Goal: Transaction & Acquisition: Book appointment/travel/reservation

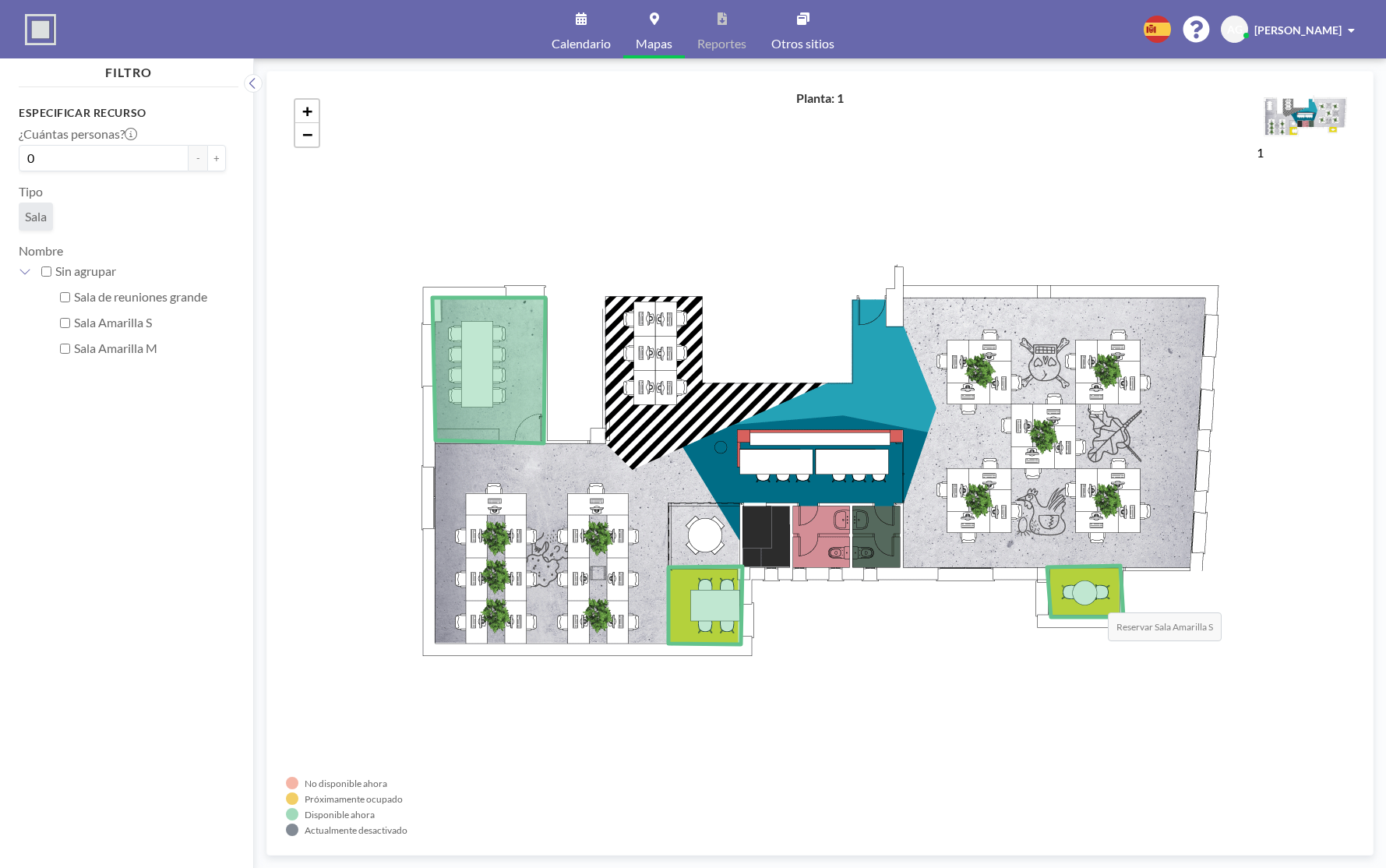
click at [1092, 597] on icon at bounding box center [1084, 591] width 76 height 51
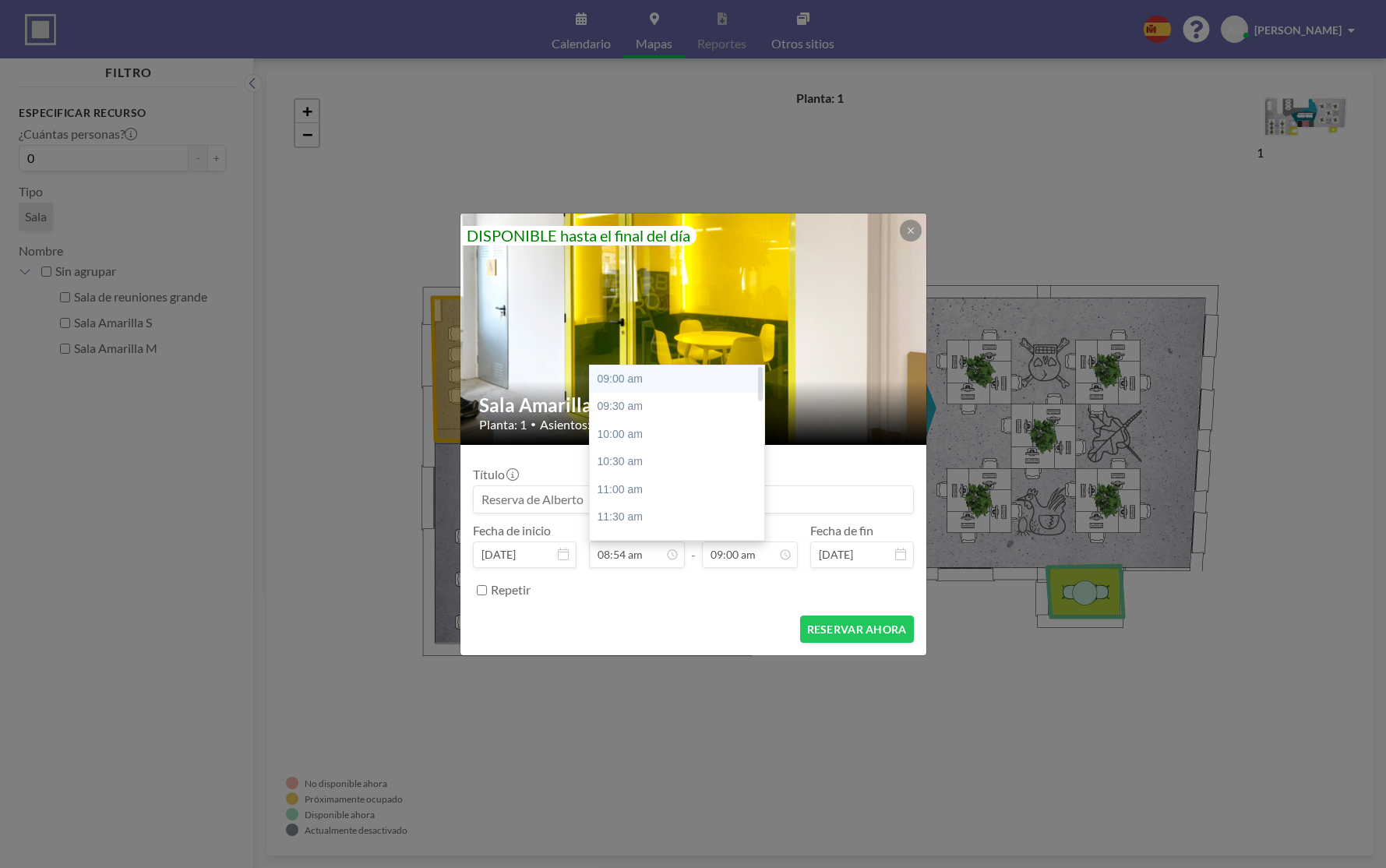
click at [627, 375] on div "09:00 am" at bounding box center [681, 379] width 183 height 28
type input "09:00 am"
click at [739, 560] on input "09:00 am" at bounding box center [750, 555] width 96 height 27
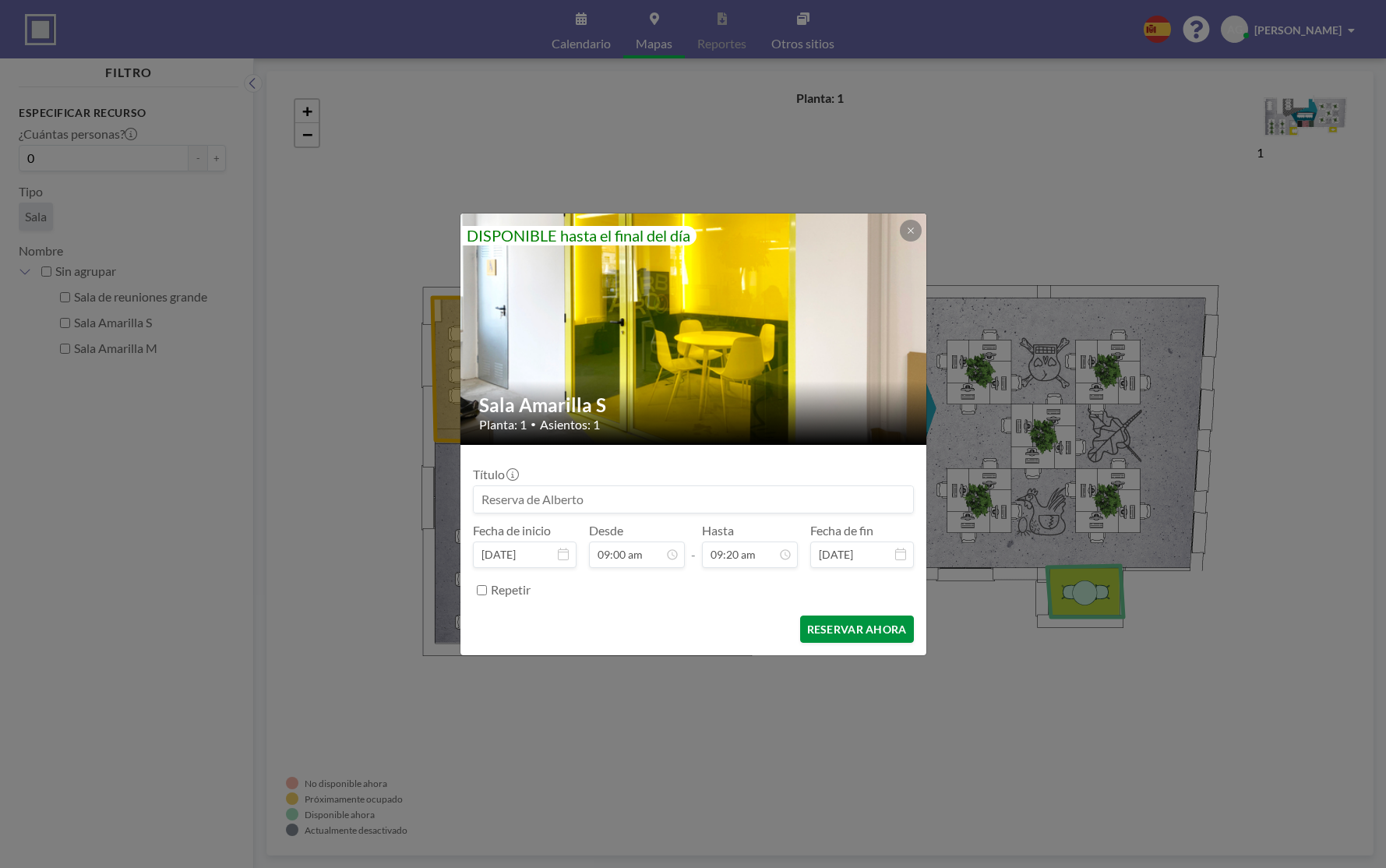
type input "09:20 am"
click at [861, 627] on button "RESERVAR AHORA" at bounding box center [857, 628] width 114 height 28
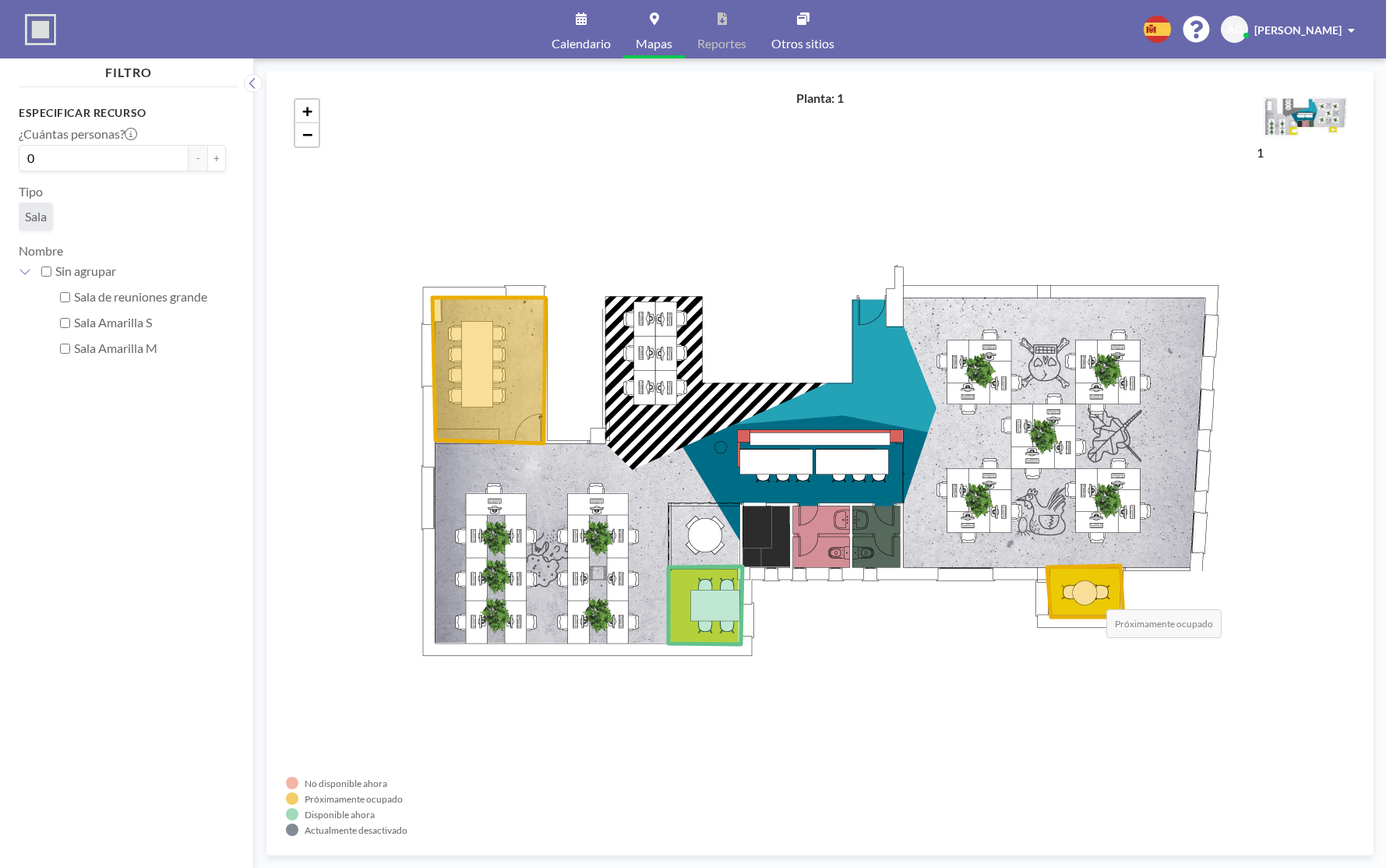
click at [1090, 593] on icon at bounding box center [1084, 591] width 76 height 51
click at [712, 602] on icon at bounding box center [706, 605] width 74 height 78
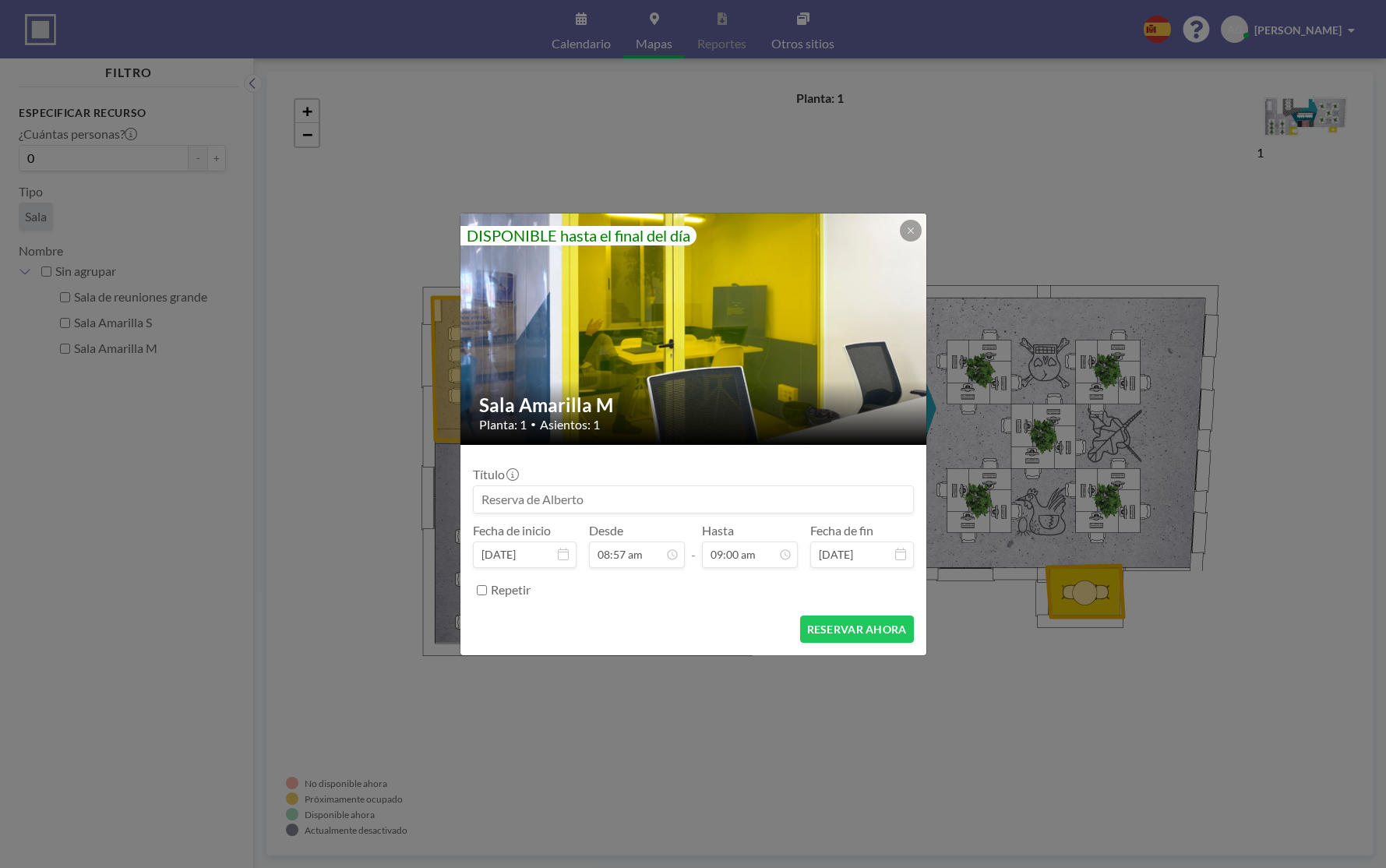
click at [1321, 161] on div "DISPONIBLE hasta el final del día Sala Amarilla M Planta: 1 • Asientos: 1 Títul…" at bounding box center [693, 434] width 1386 height 868
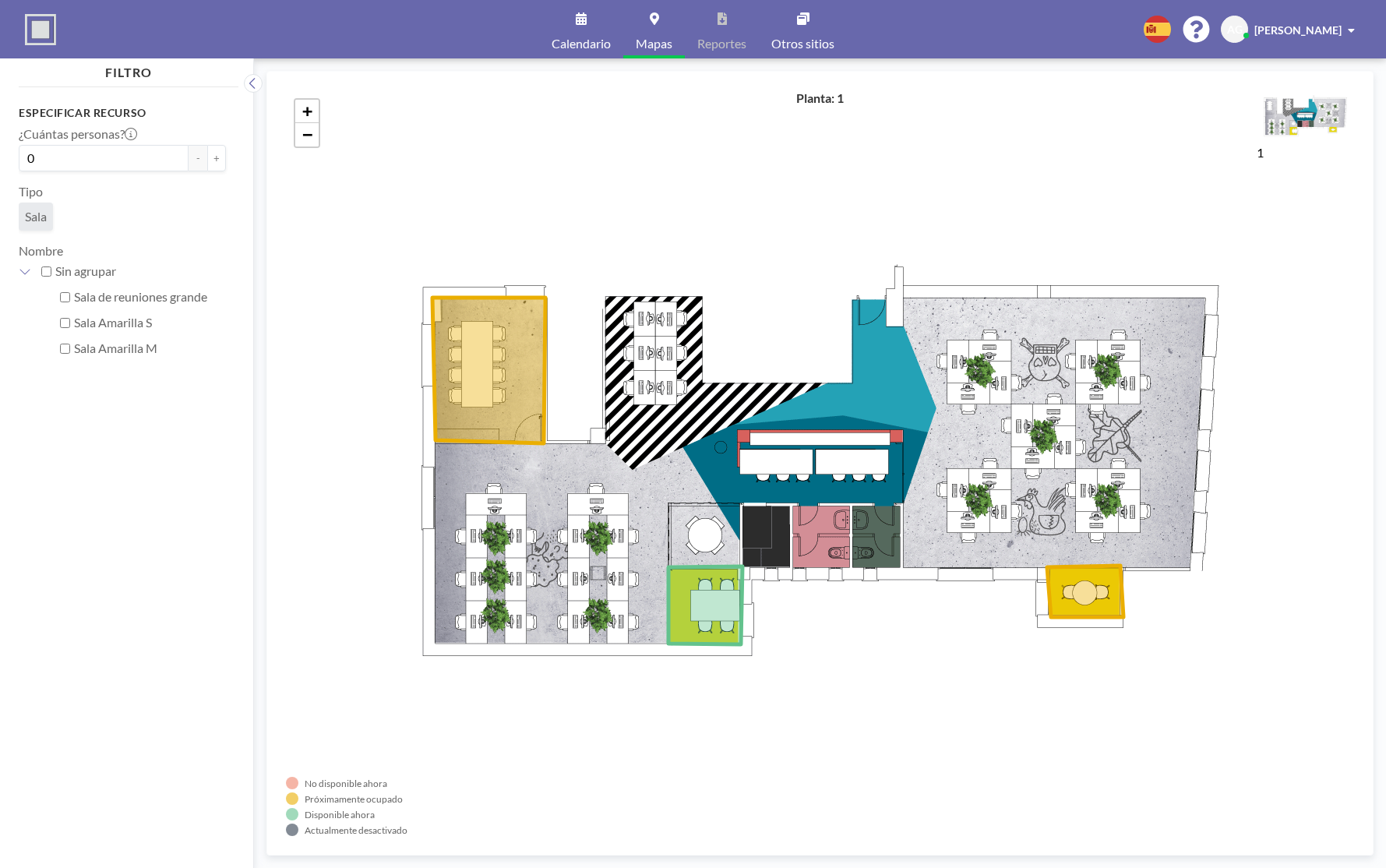
click at [1345, 33] on div "[PERSON_NAME]" at bounding box center [1305, 29] width 101 height 16
click at [1164, 105] on div "+ −" at bounding box center [820, 463] width 1068 height 746
click at [65, 323] on input "Sala Amarilla S" at bounding box center [65, 323] width 10 height 10
checkbox input "true"
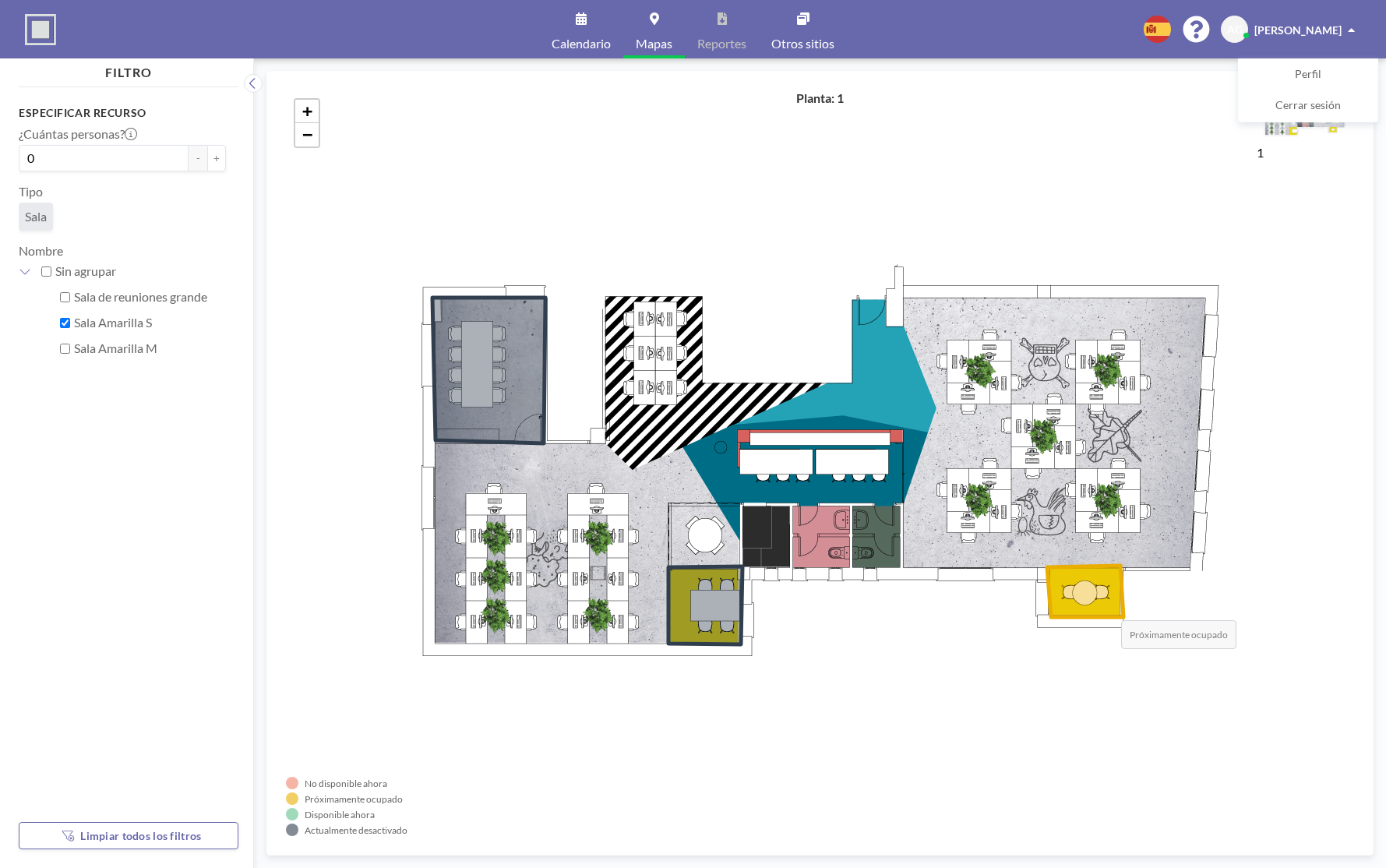
click at [1105, 604] on icon at bounding box center [1084, 591] width 76 height 51
click at [566, 16] on link "Calendario" at bounding box center [581, 29] width 84 height 59
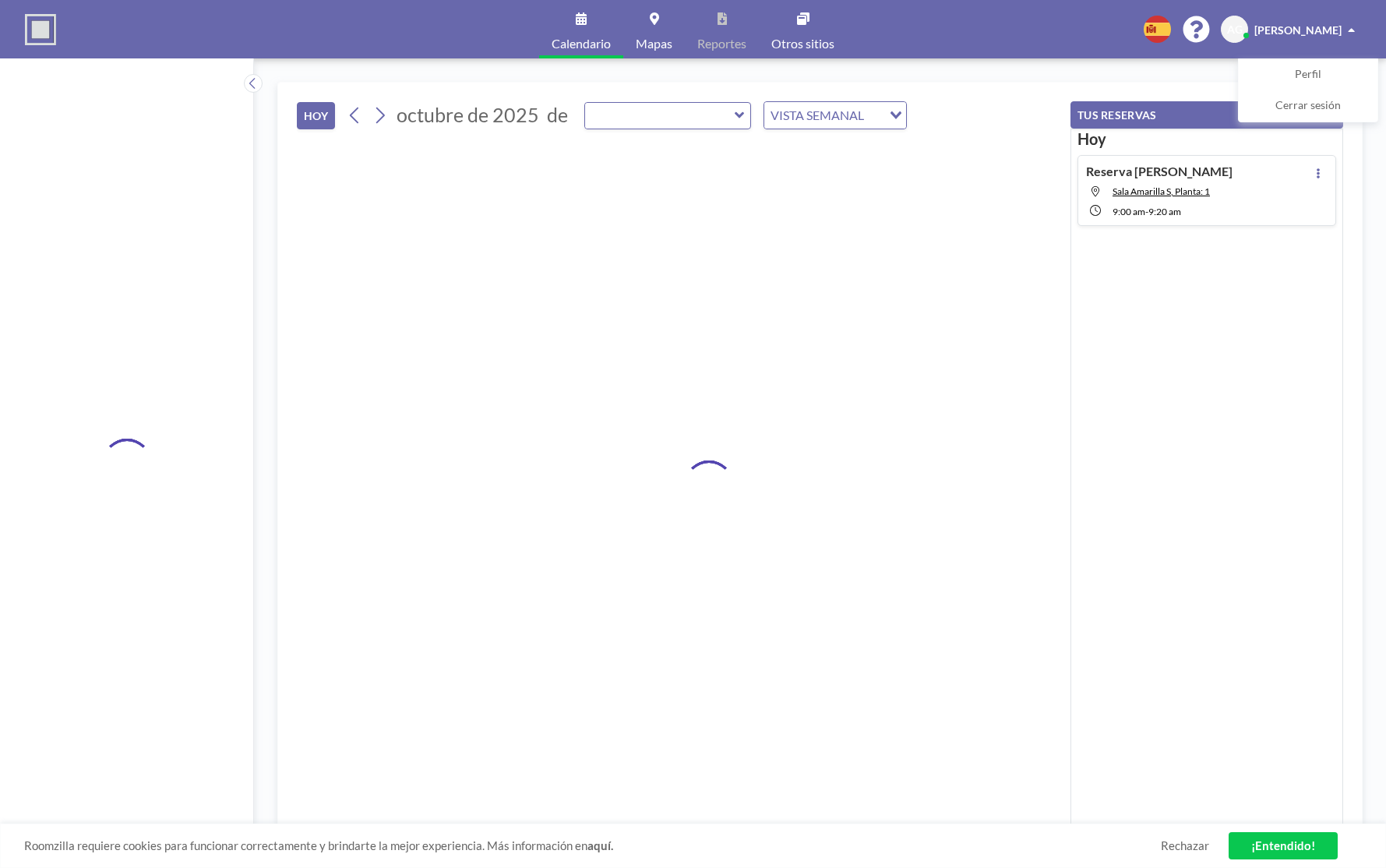
type input "Sala Amarilla S"
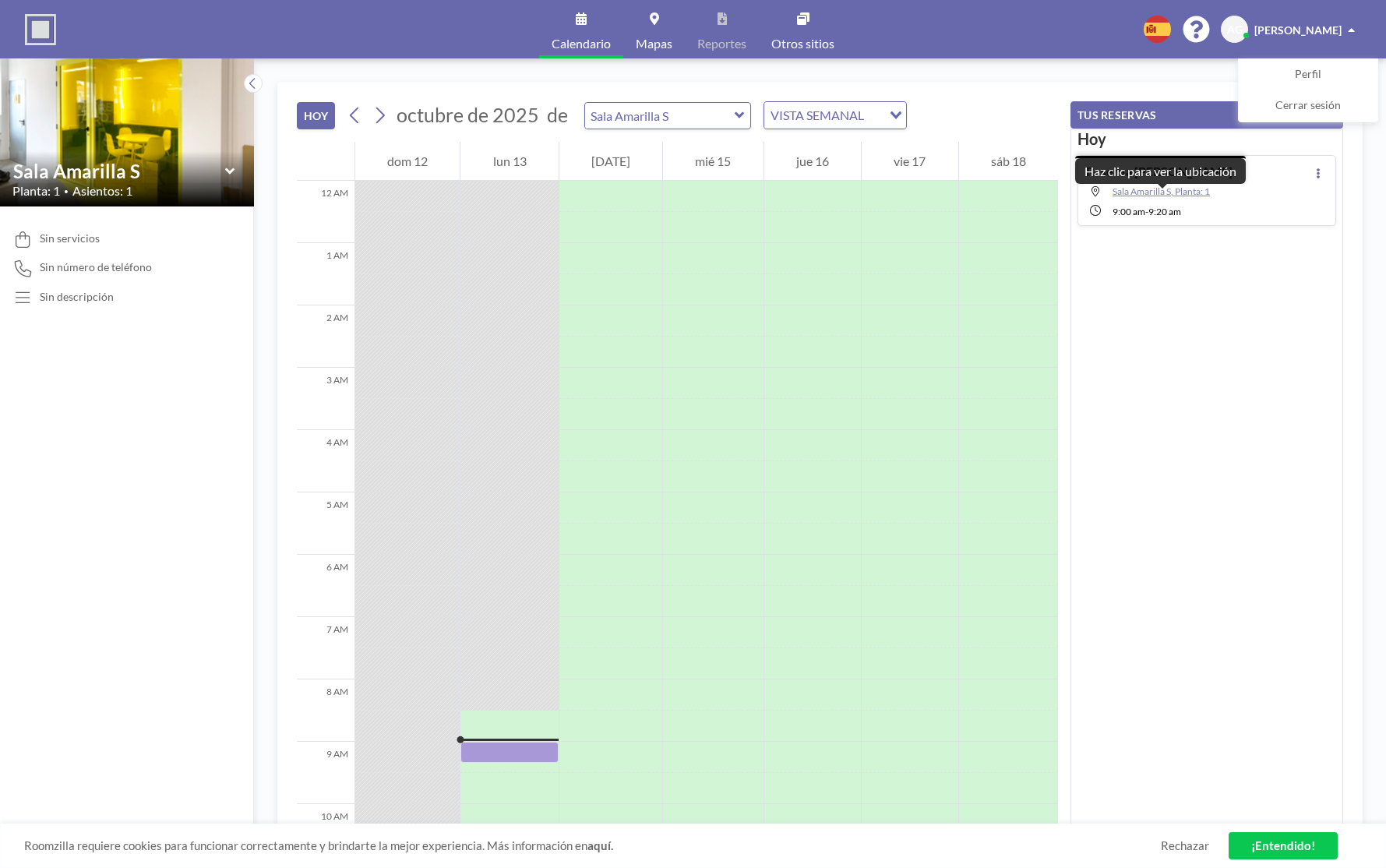
click at [1148, 194] on span "Sala Amarilla S, Planta: 1" at bounding box center [1161, 191] width 97 height 12
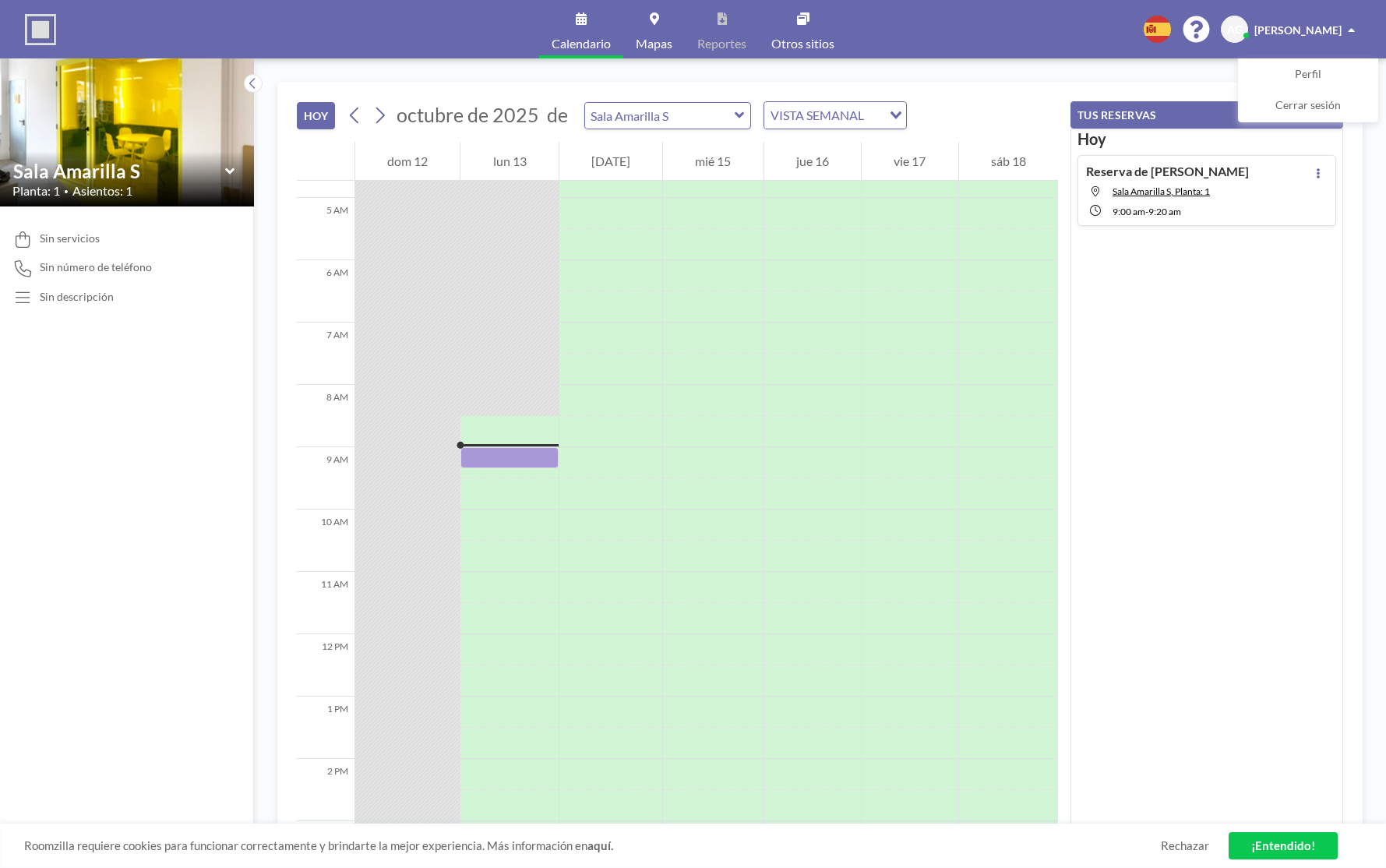
scroll to position [301, 0]
click at [515, 566] on div at bounding box center [509, 581] width 97 height 31
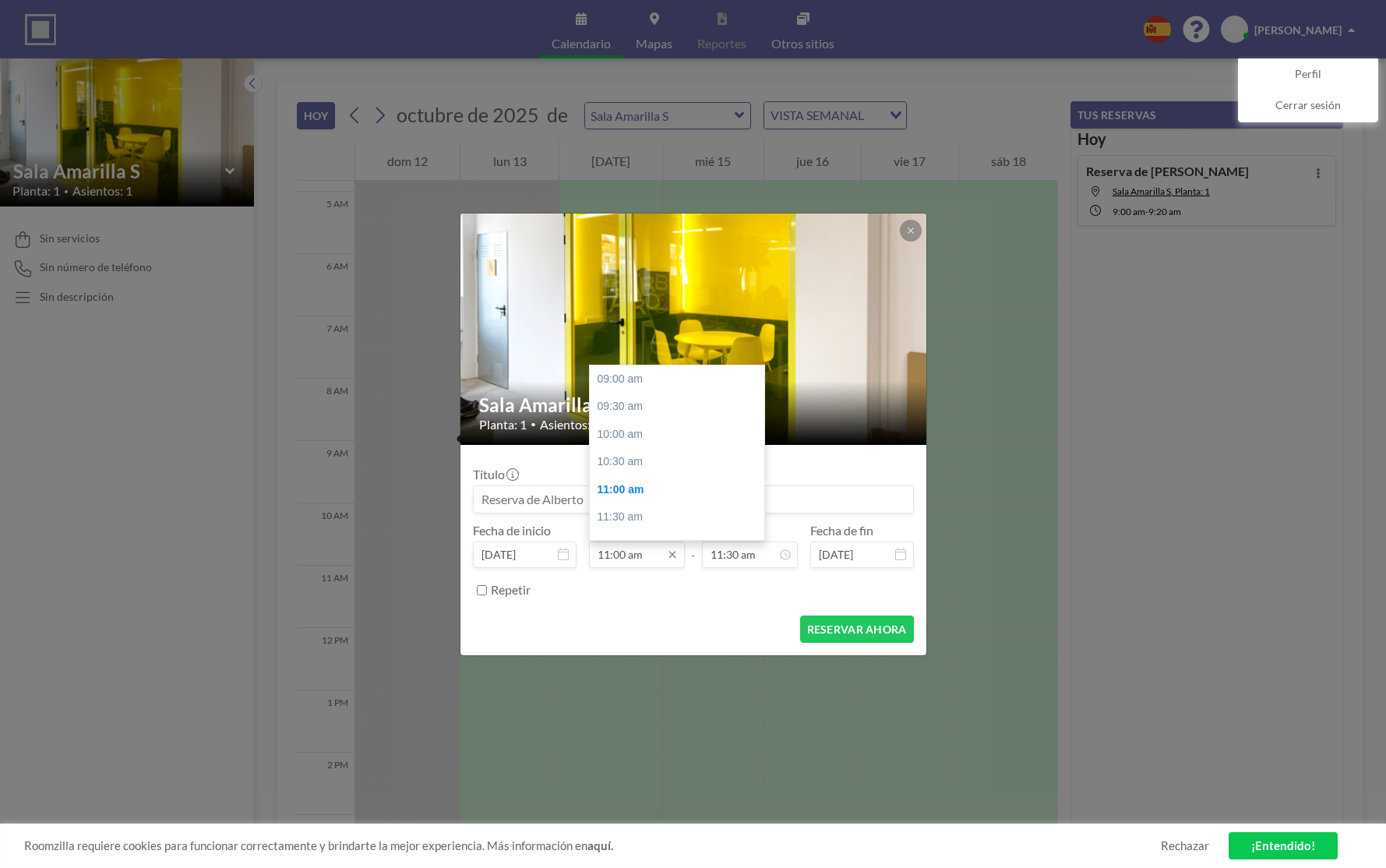
scroll to position [111, 0]
click at [628, 559] on input "11:00 am" at bounding box center [637, 555] width 96 height 27
click at [719, 555] on input "11:30 am" at bounding box center [750, 555] width 96 height 27
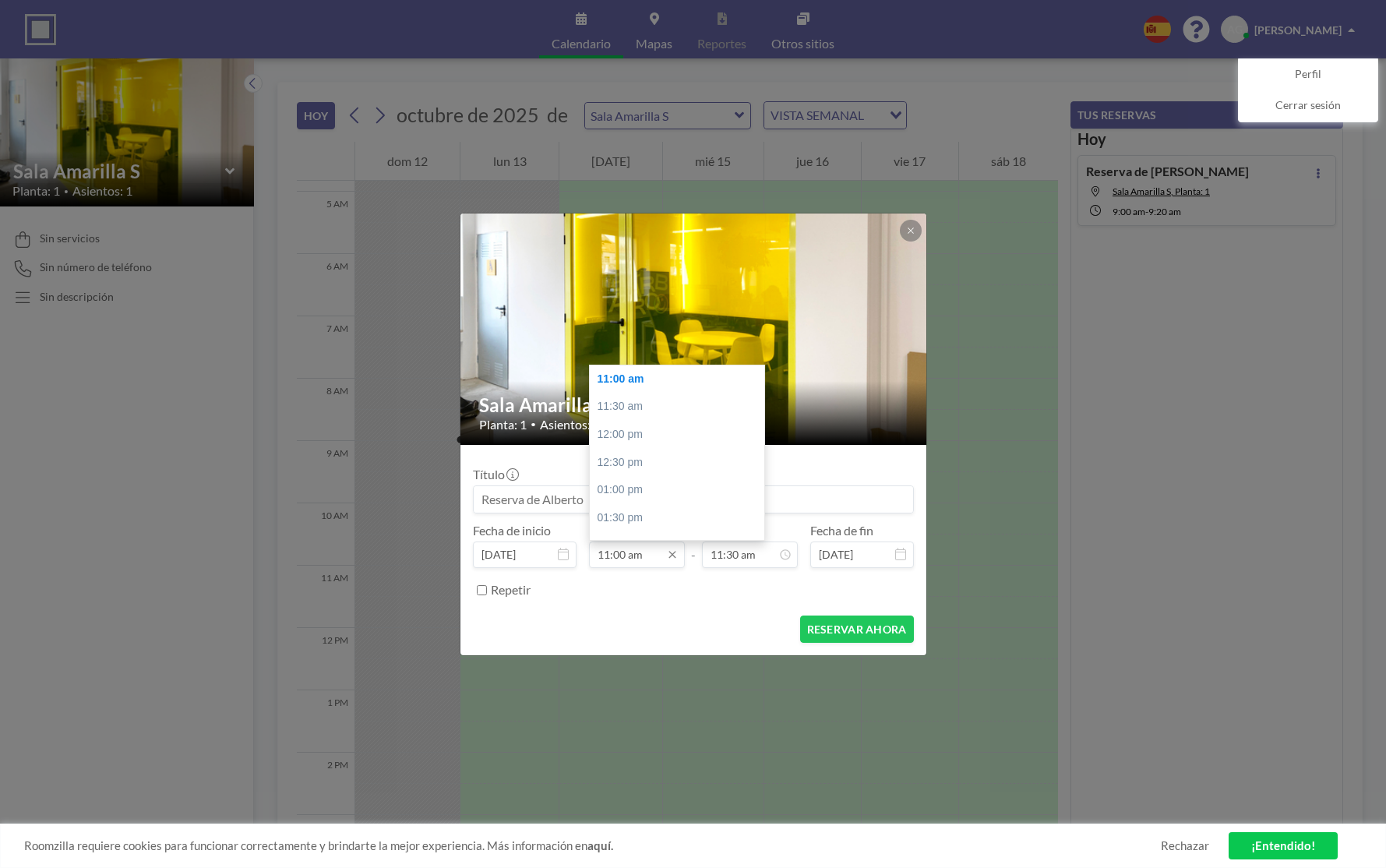
click at [625, 552] on input "11:00 am" at bounding box center [637, 555] width 96 height 27
type input "11:15 am"
click at [737, 559] on input "11:30 am" at bounding box center [750, 555] width 96 height 27
click at [722, 557] on input "11:30 am" at bounding box center [750, 555] width 96 height 27
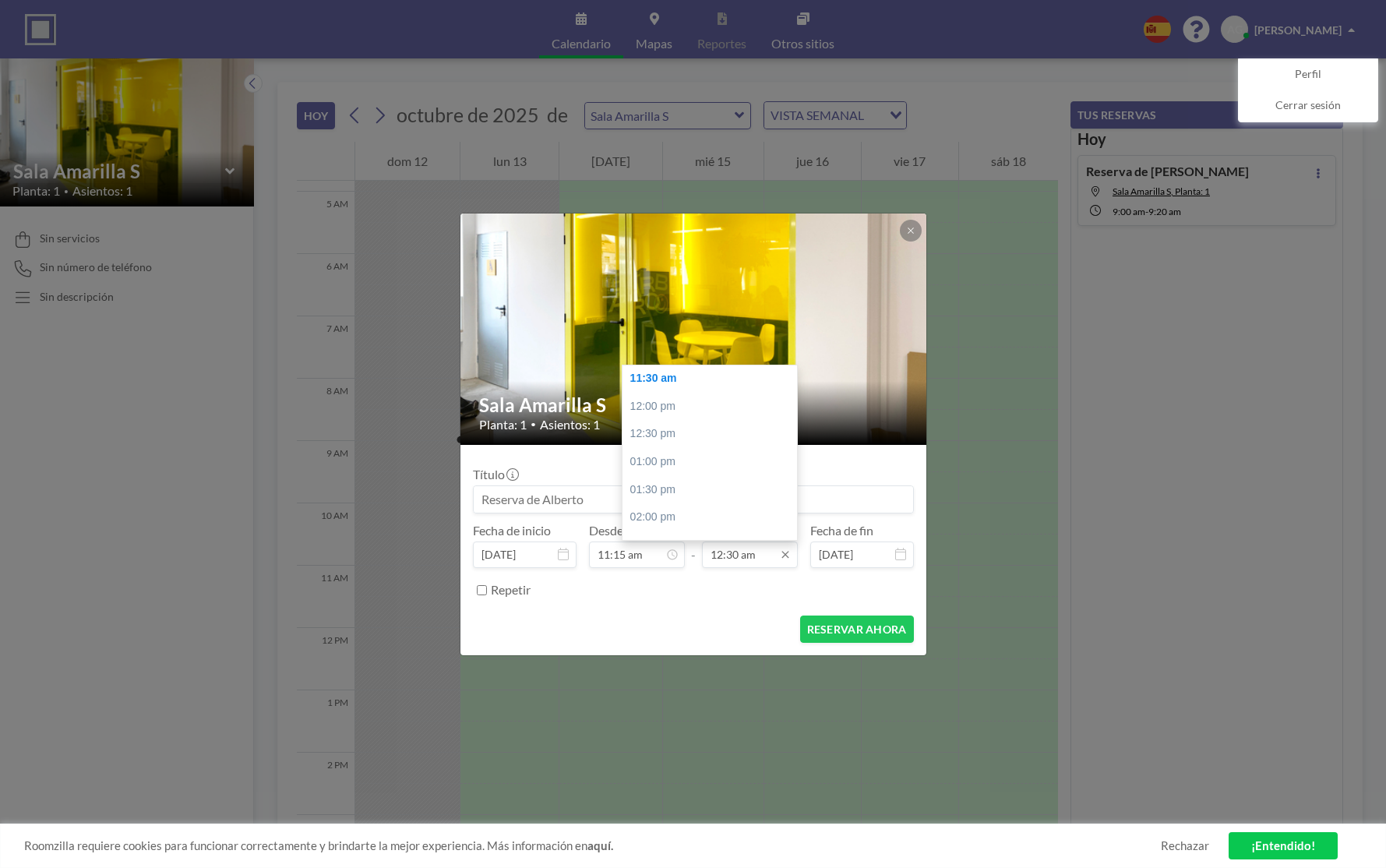
click at [737, 556] on input "12:30 am" at bounding box center [750, 555] width 96 height 27
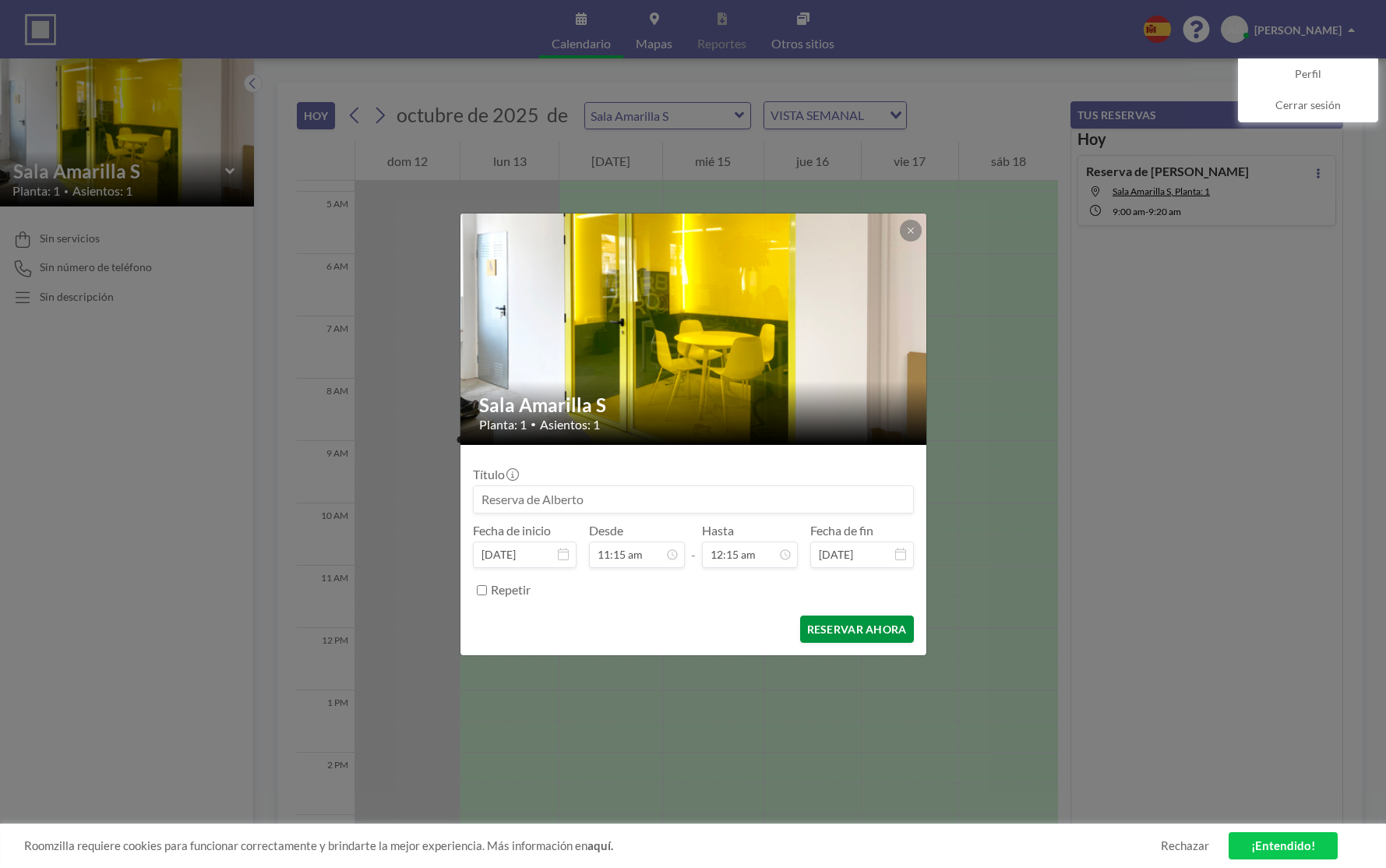
click at [867, 636] on button "RESERVAR AHORA" at bounding box center [857, 628] width 114 height 28
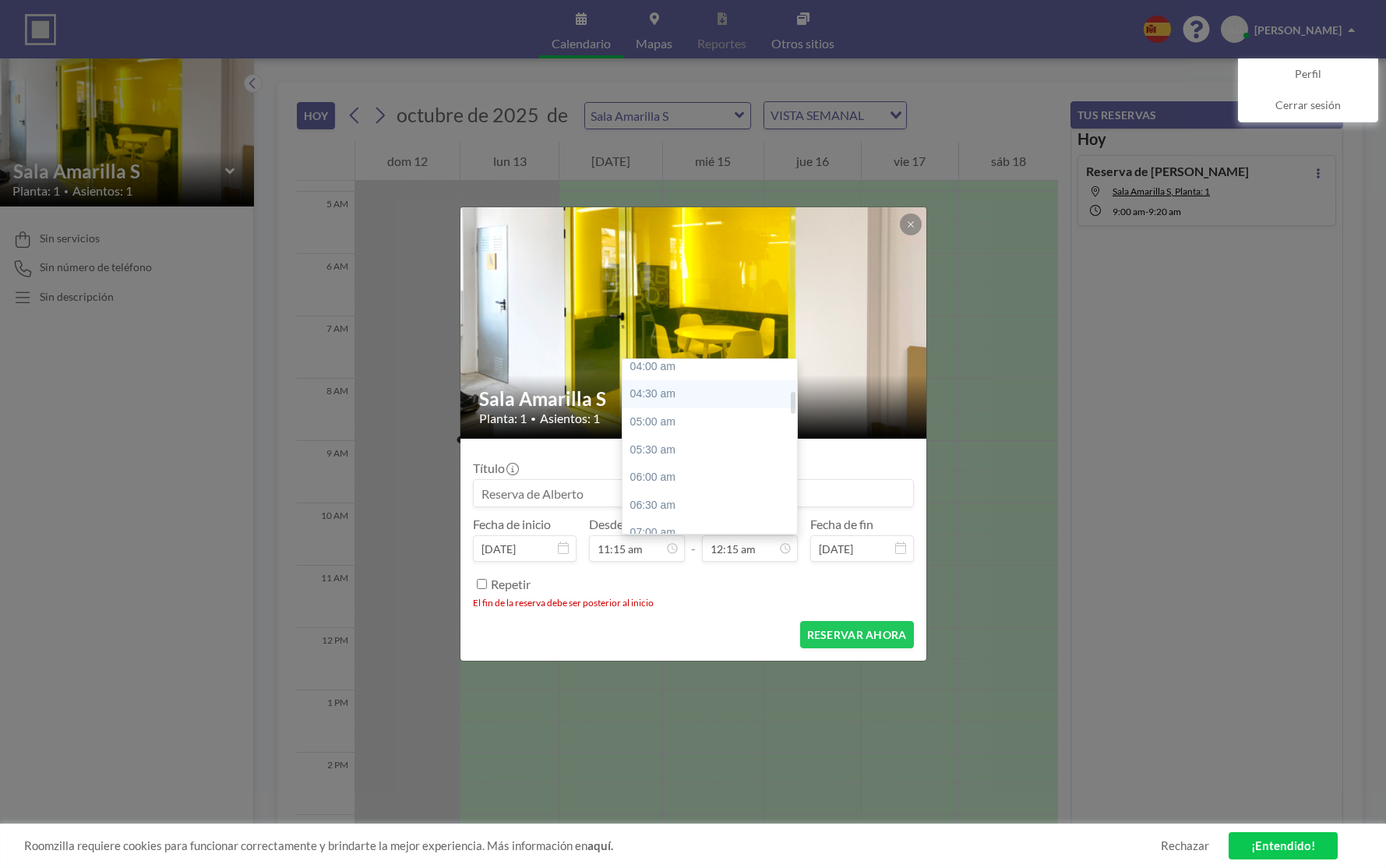
scroll to position [253, 0]
click at [752, 552] on input "12:15 am" at bounding box center [750, 549] width 96 height 27
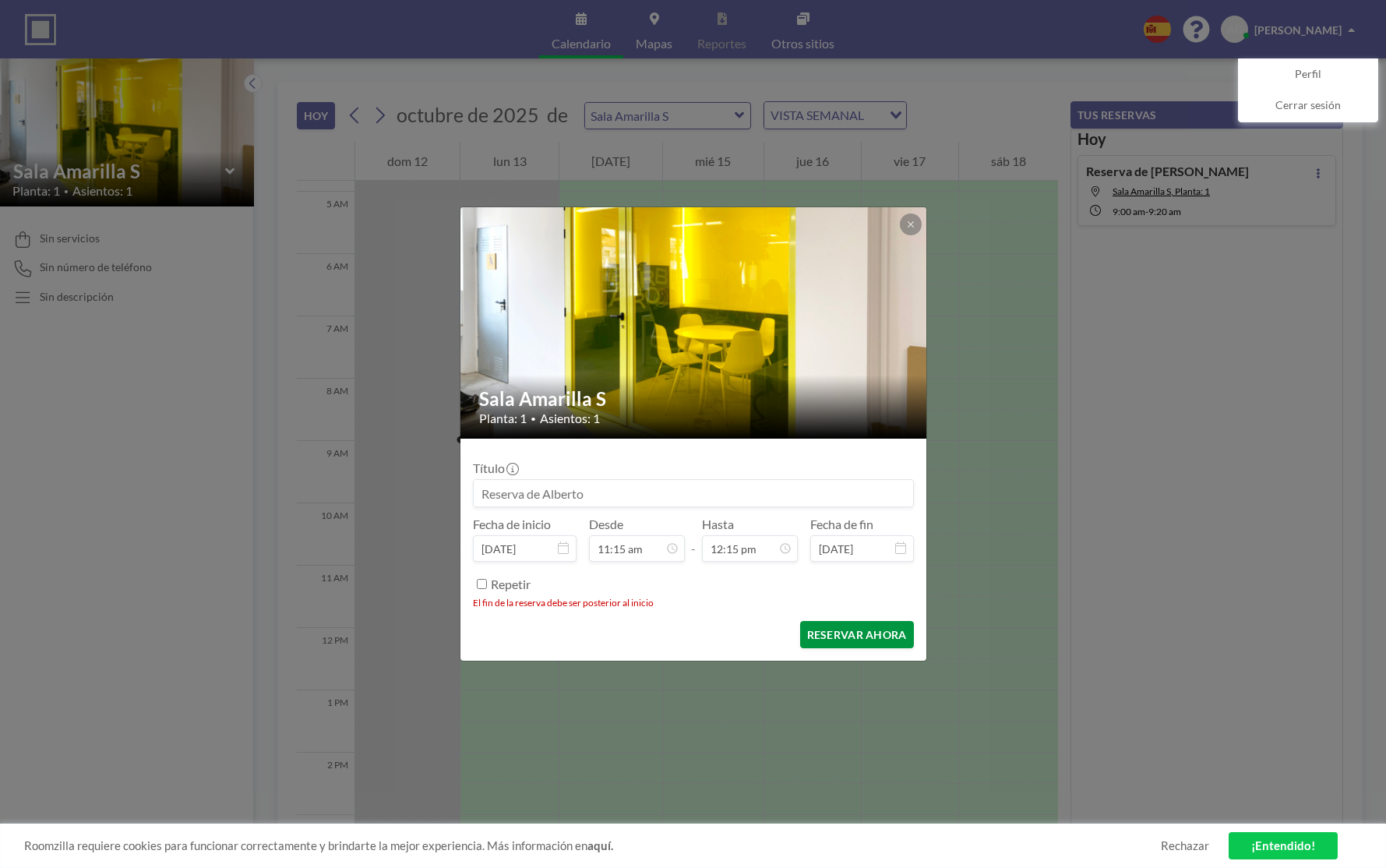
type input "12:15 pm"
click at [835, 630] on button "RESERVAR AHORA" at bounding box center [857, 634] width 114 height 28
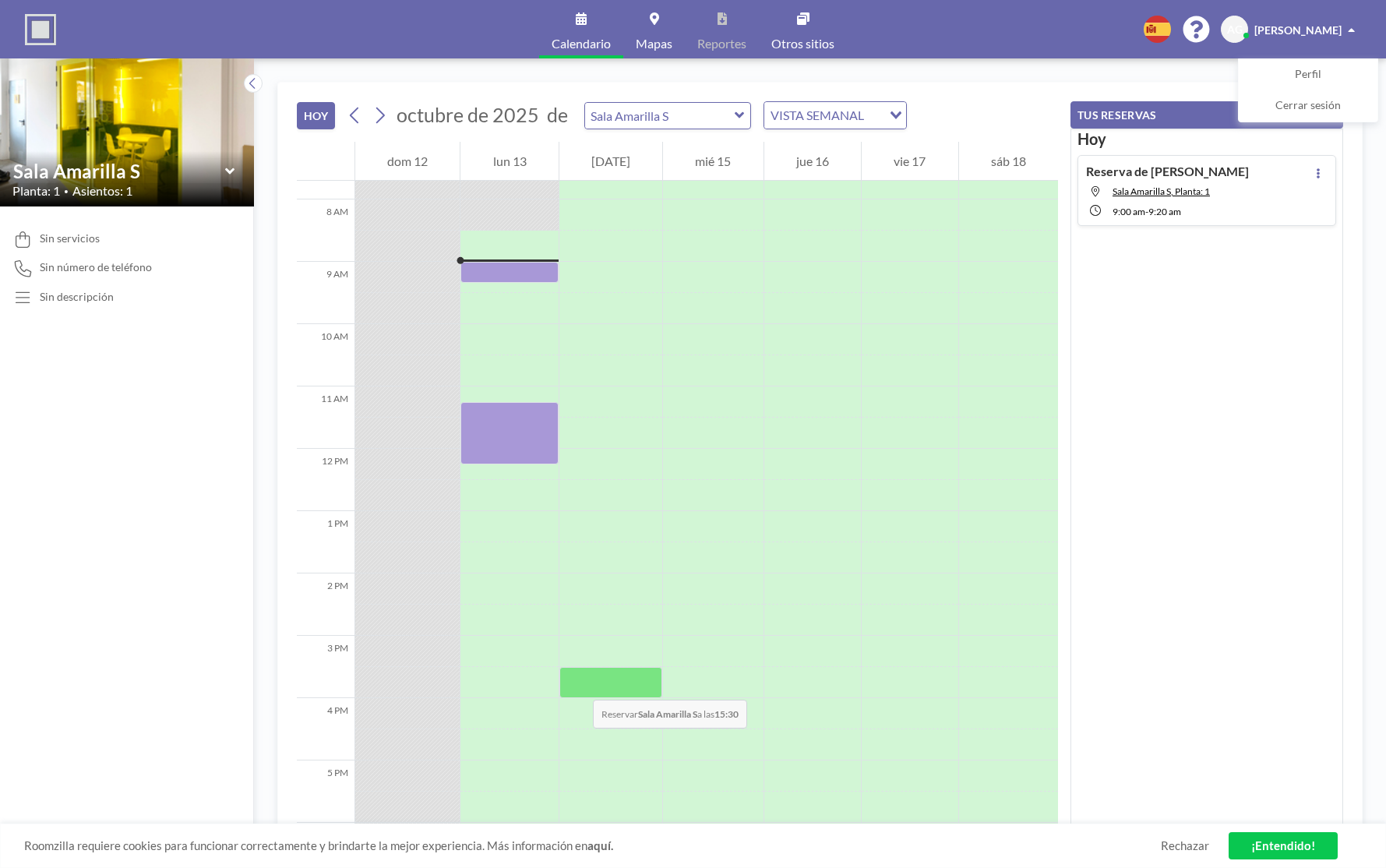
scroll to position [482, 0]
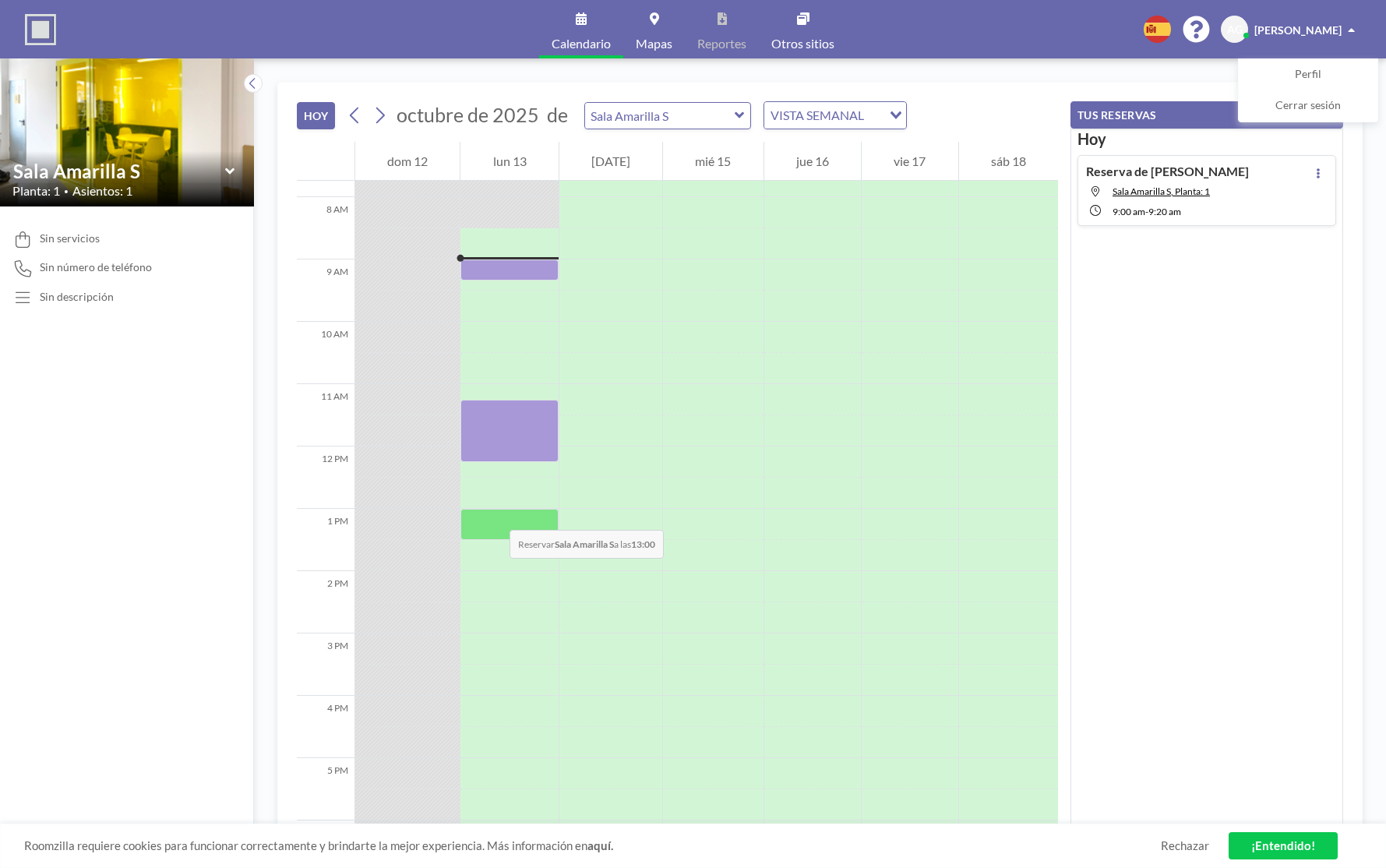
click at [494, 514] on div at bounding box center [509, 524] width 97 height 31
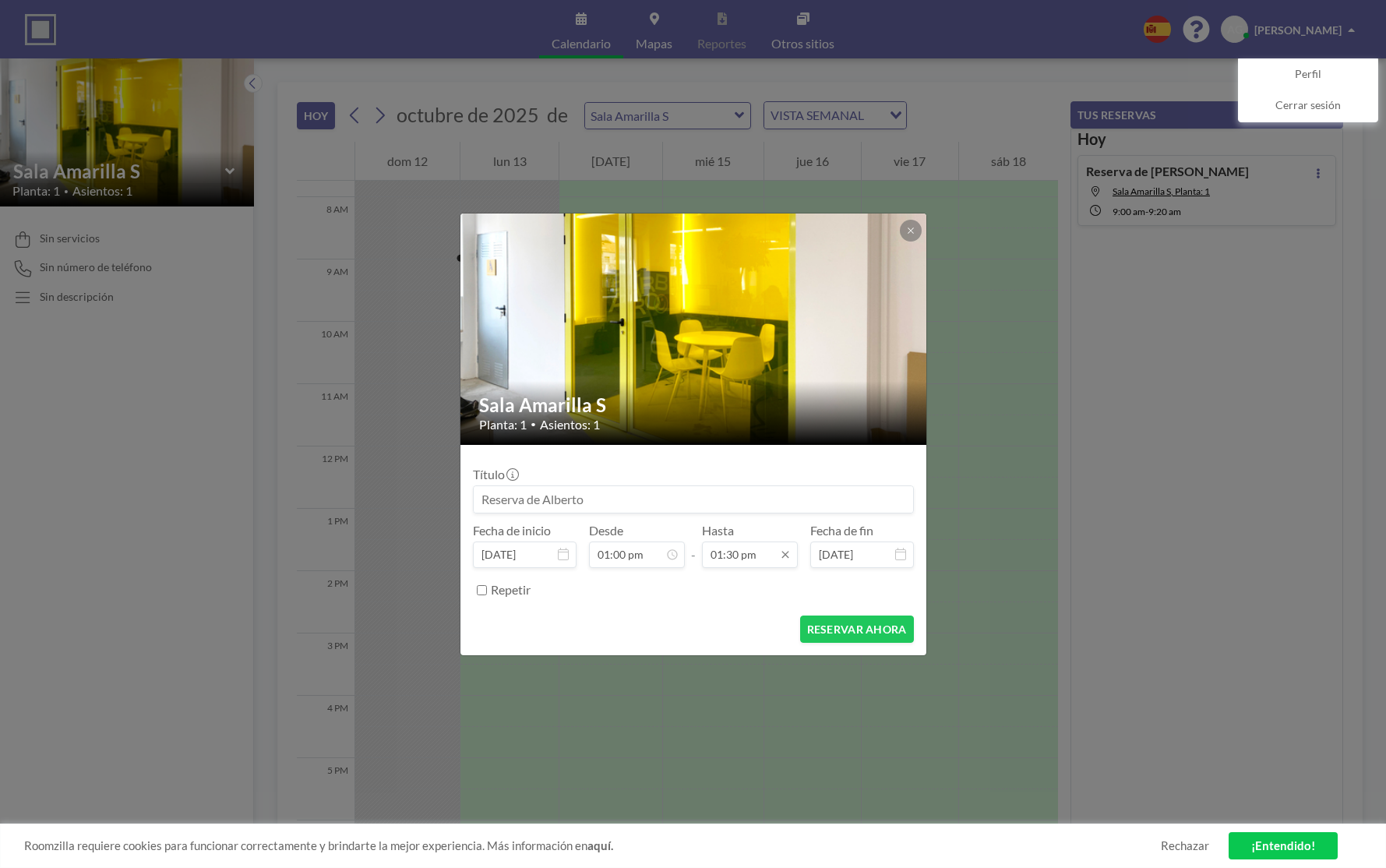
scroll to position [748, 0]
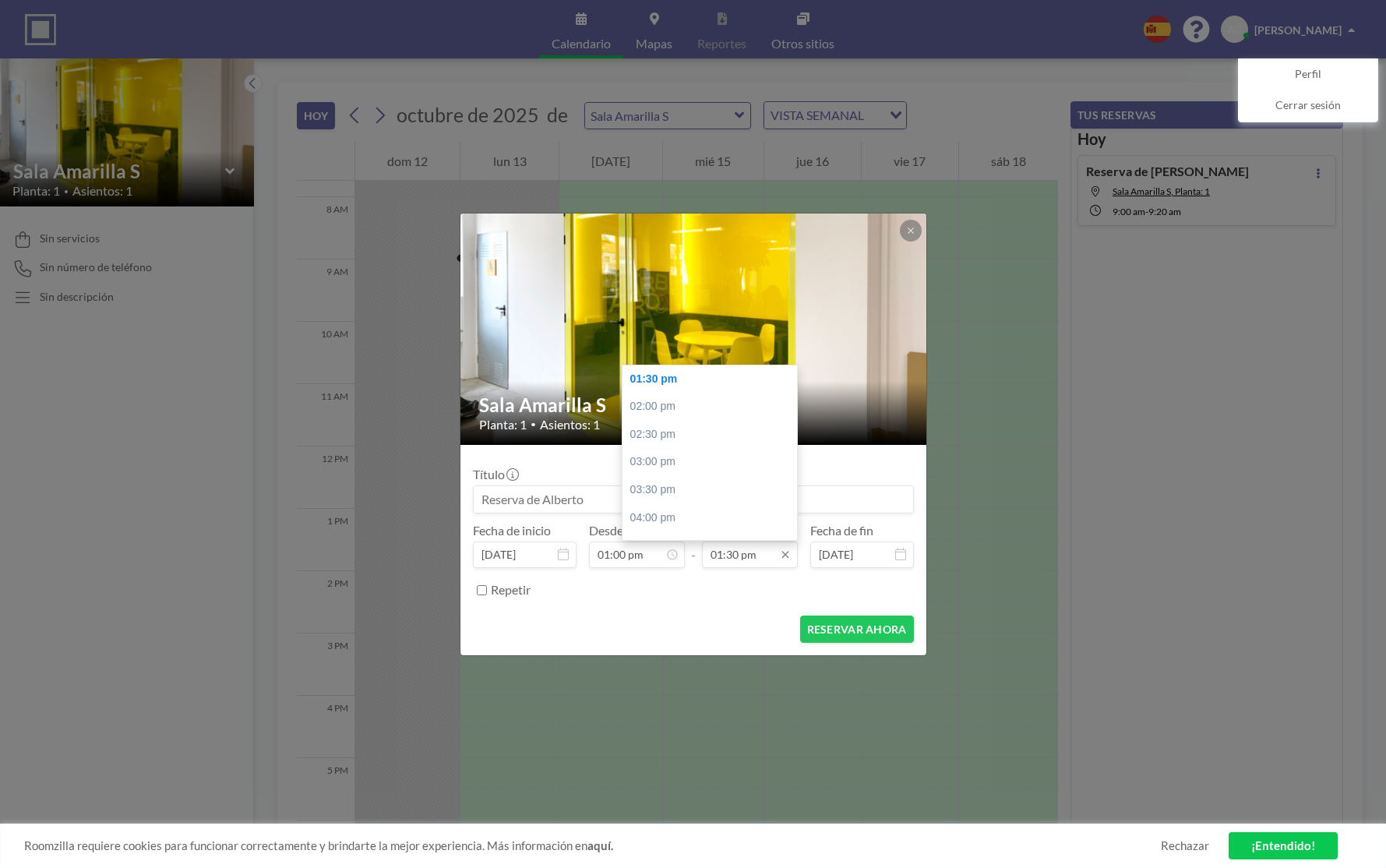
click at [722, 553] on input "01:30 pm" at bounding box center [750, 555] width 96 height 27
click at [732, 554] on input "02:30 pm" at bounding box center [750, 555] width 96 height 27
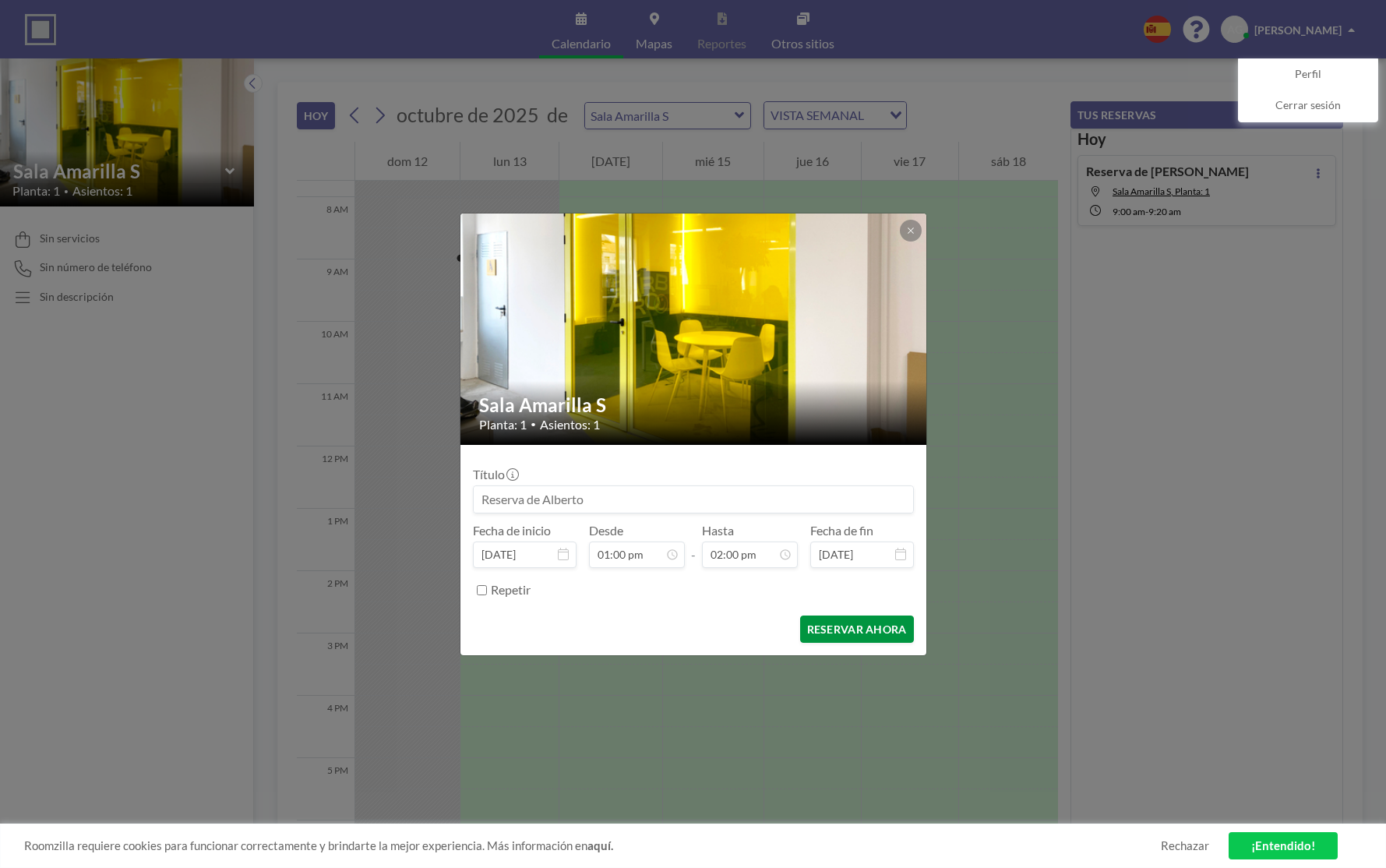
type input "02:00 pm"
click at [845, 636] on button "RESERVAR AHORA" at bounding box center [857, 628] width 114 height 28
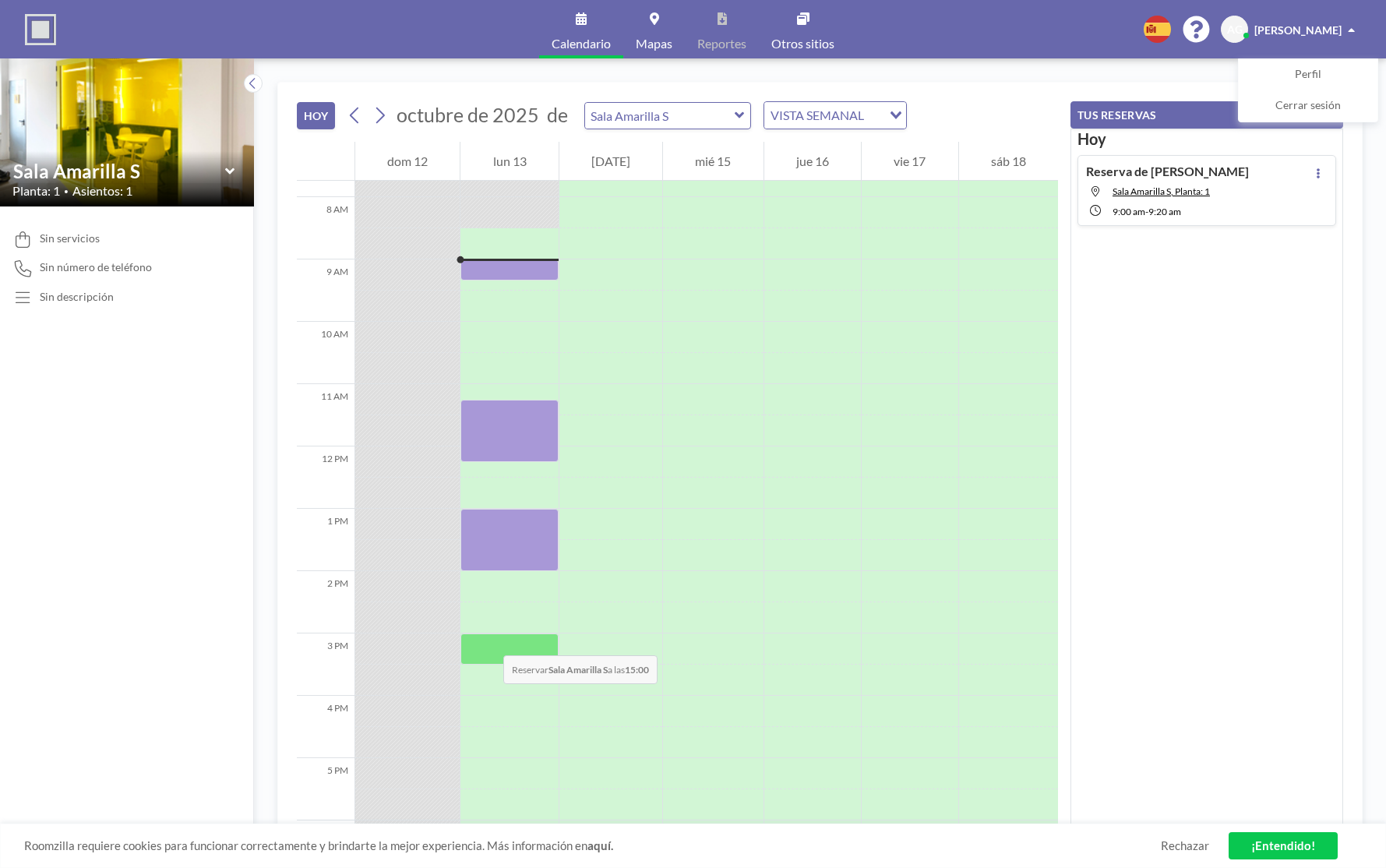
click at [488, 639] on div at bounding box center [509, 648] width 97 height 31
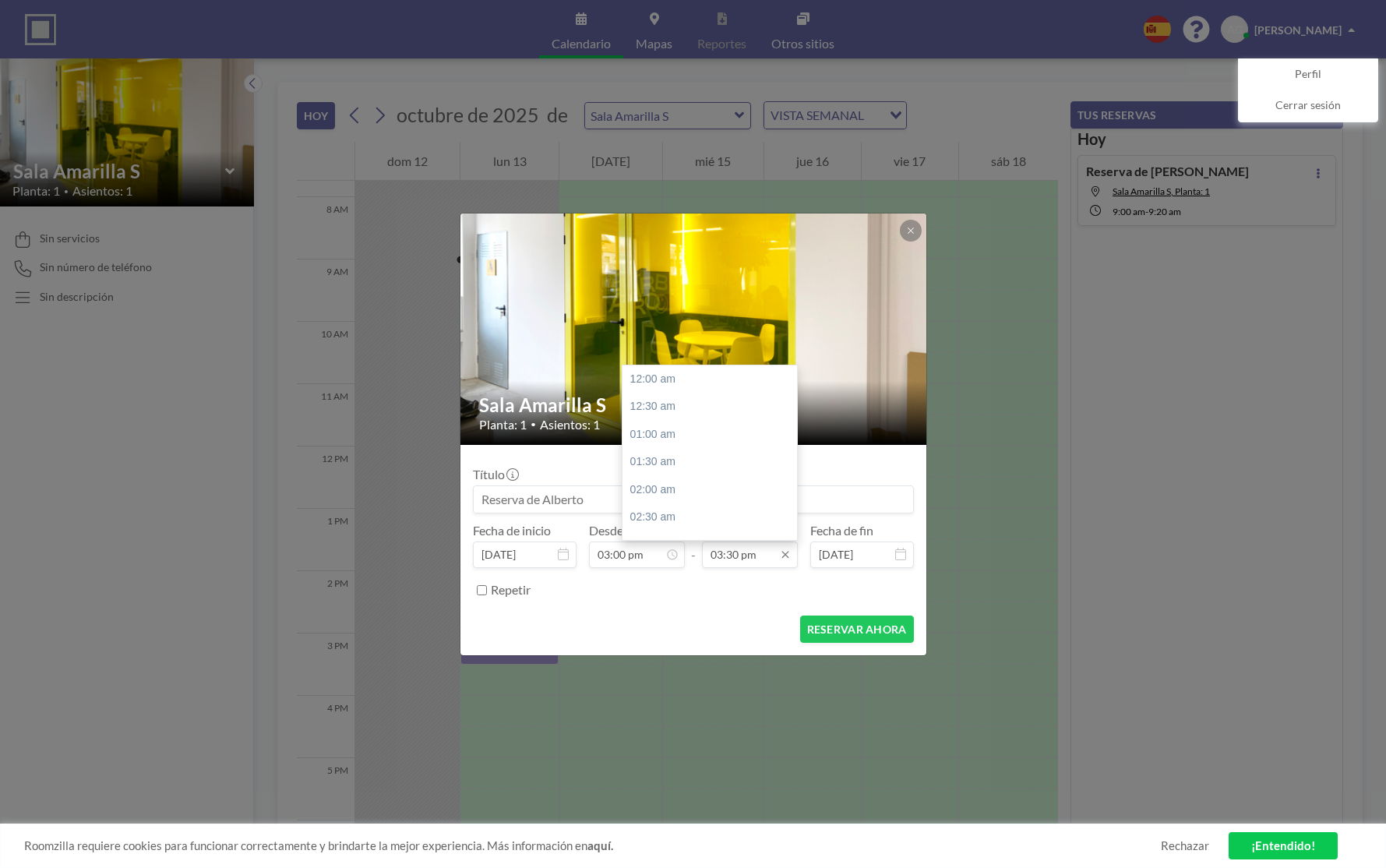
scroll to position [859, 0]
click at [721, 557] on input "03:30 pm" at bounding box center [750, 555] width 96 height 27
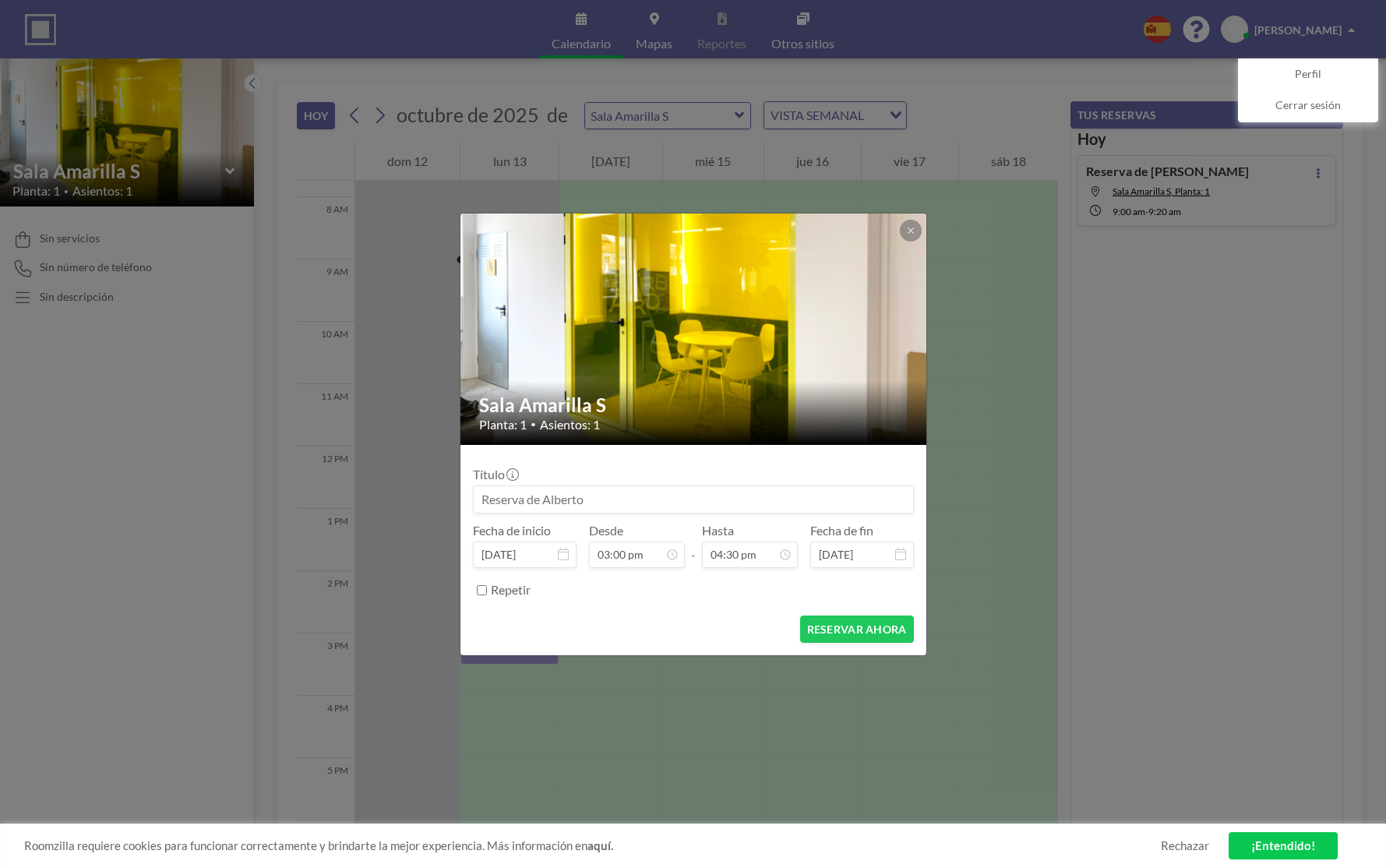
type input "04:30 pm"
click at [586, 623] on div "RESERVAR AHORA" at bounding box center [693, 628] width 441 height 28
click at [874, 628] on button "RESERVAR AHORA" at bounding box center [857, 628] width 114 height 28
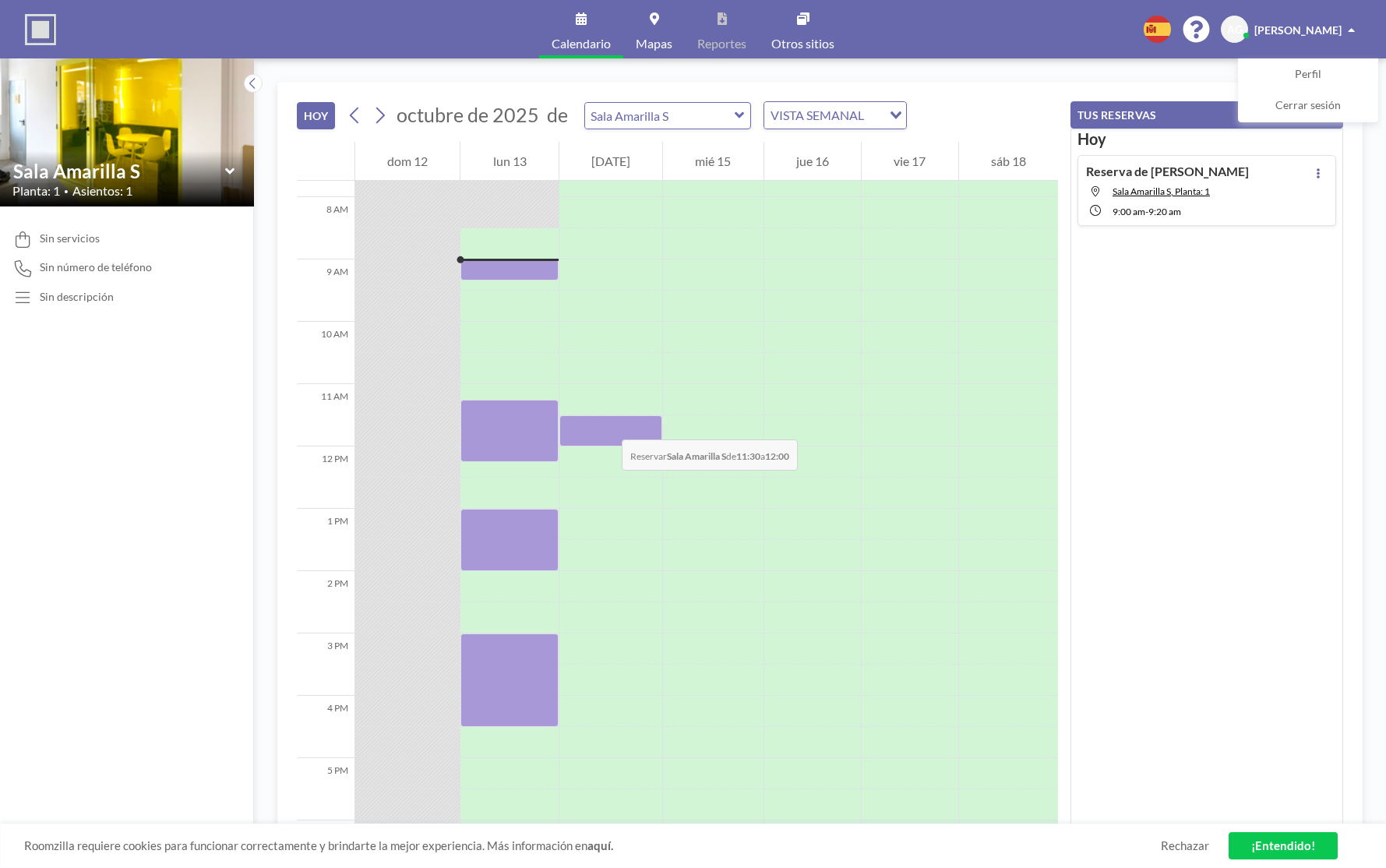
click at [606, 424] on div at bounding box center [610, 430] width 103 height 31
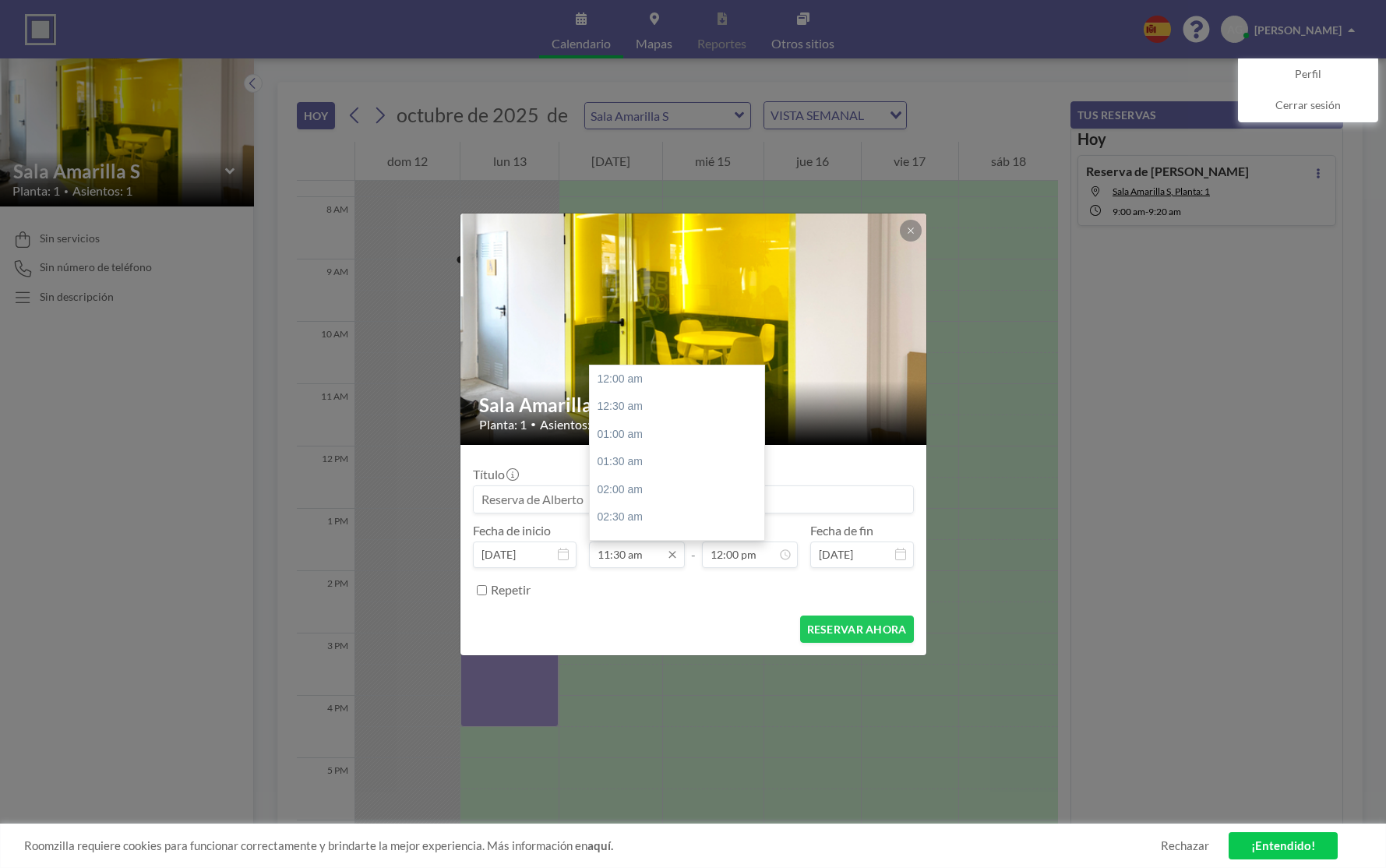
scroll to position [638, 0]
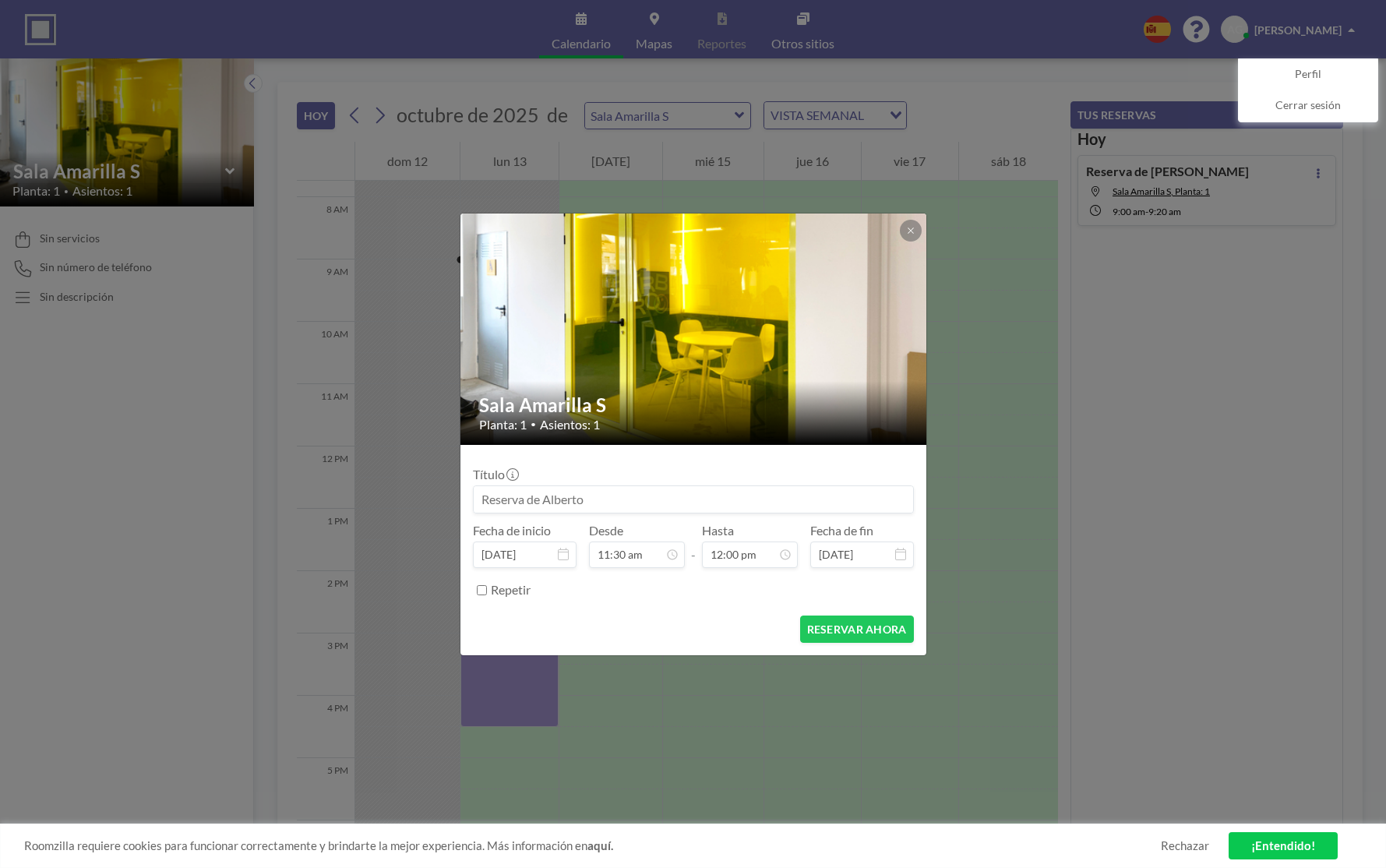
click at [563, 557] on icon at bounding box center [563, 554] width 11 height 13
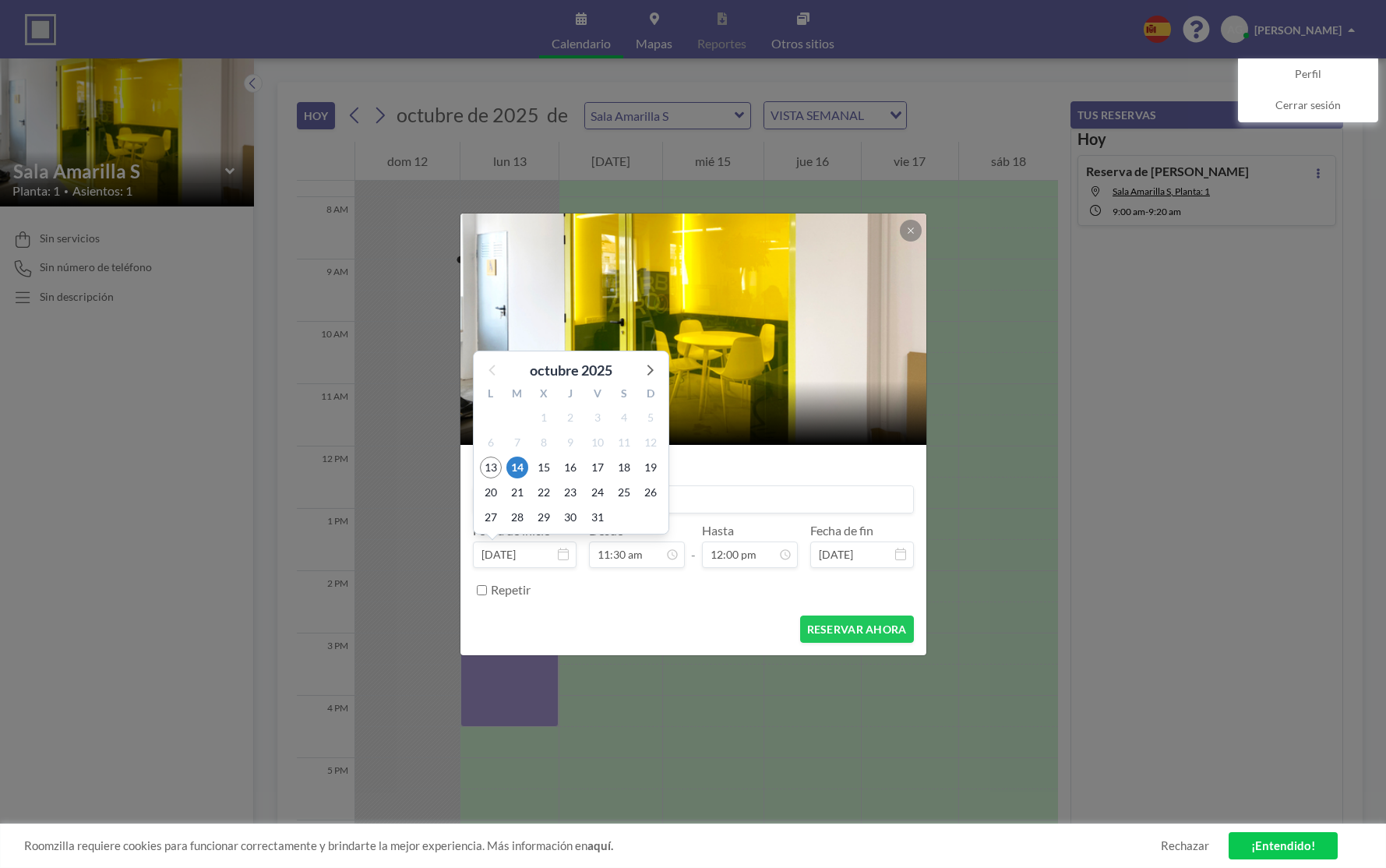
click at [462, 547] on form "Título Fecha de inicio [DATE] [DATE] L M X J V S D 29 30 1 2 3 4 5 6 7 8 9 10 1…" at bounding box center [693, 550] width 466 height 210
click at [489, 549] on input "[DATE]" at bounding box center [525, 555] width 104 height 27
click at [548, 468] on span "15" at bounding box center [544, 468] width 22 height 22
type input "[DATE]"
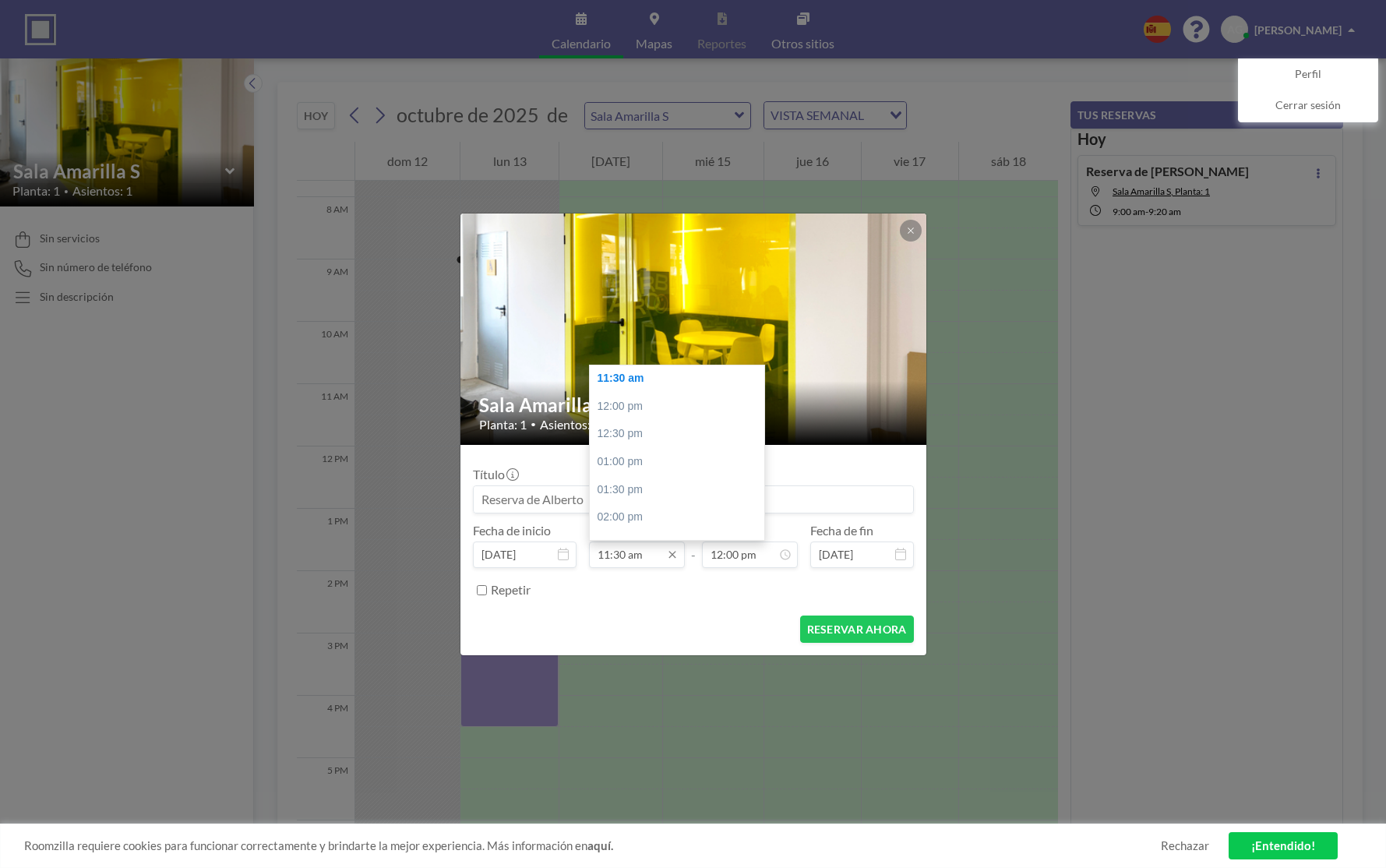
click at [611, 557] on input "11:30 am" at bounding box center [637, 555] width 96 height 27
click at [618, 553] on input "10:30 am" at bounding box center [637, 555] width 96 height 27
type input "10:00 am"
click at [721, 557] on input "12:00 pm" at bounding box center [750, 555] width 96 height 27
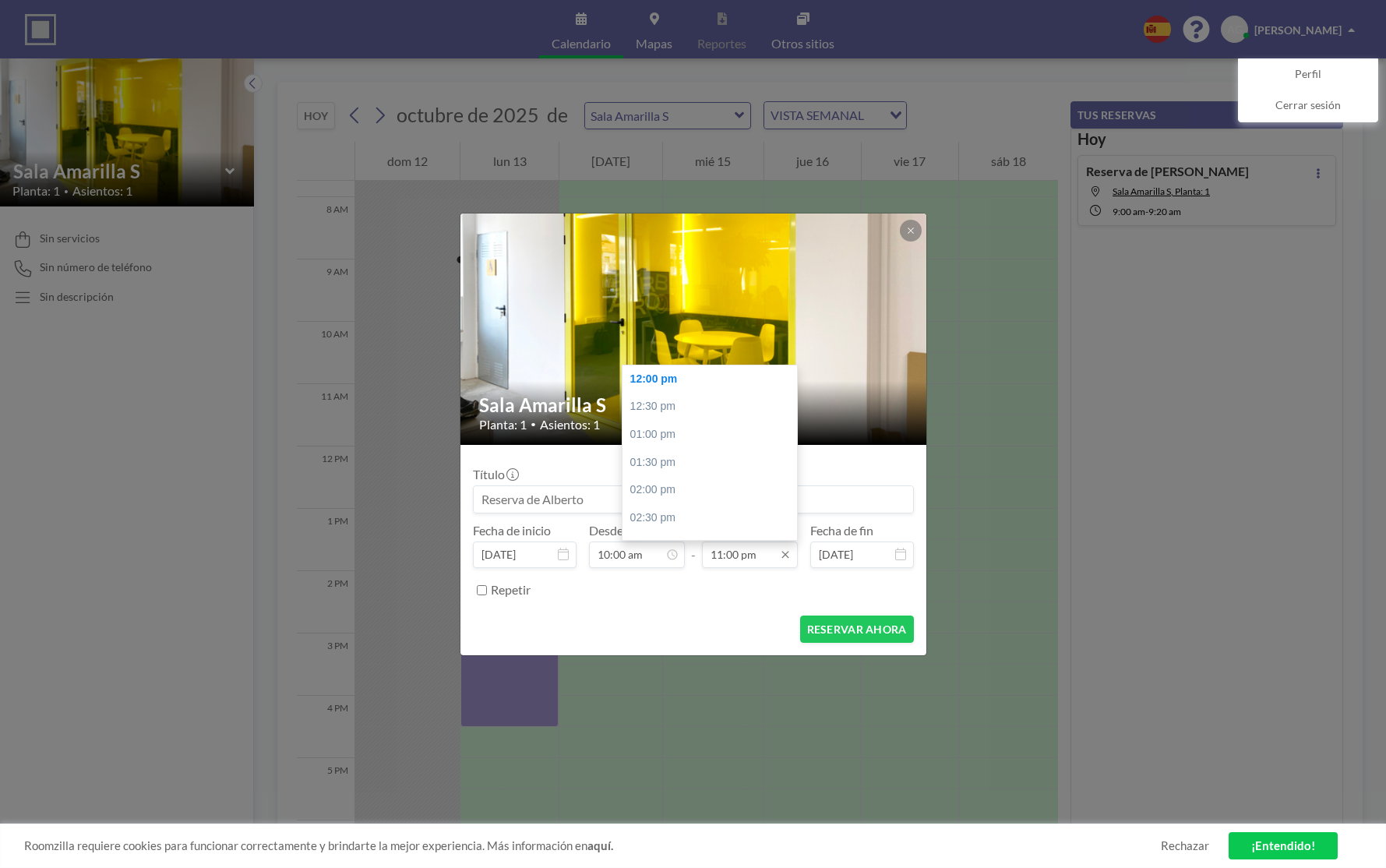
click at [744, 555] on input "11:00 pm" at bounding box center [750, 555] width 96 height 27
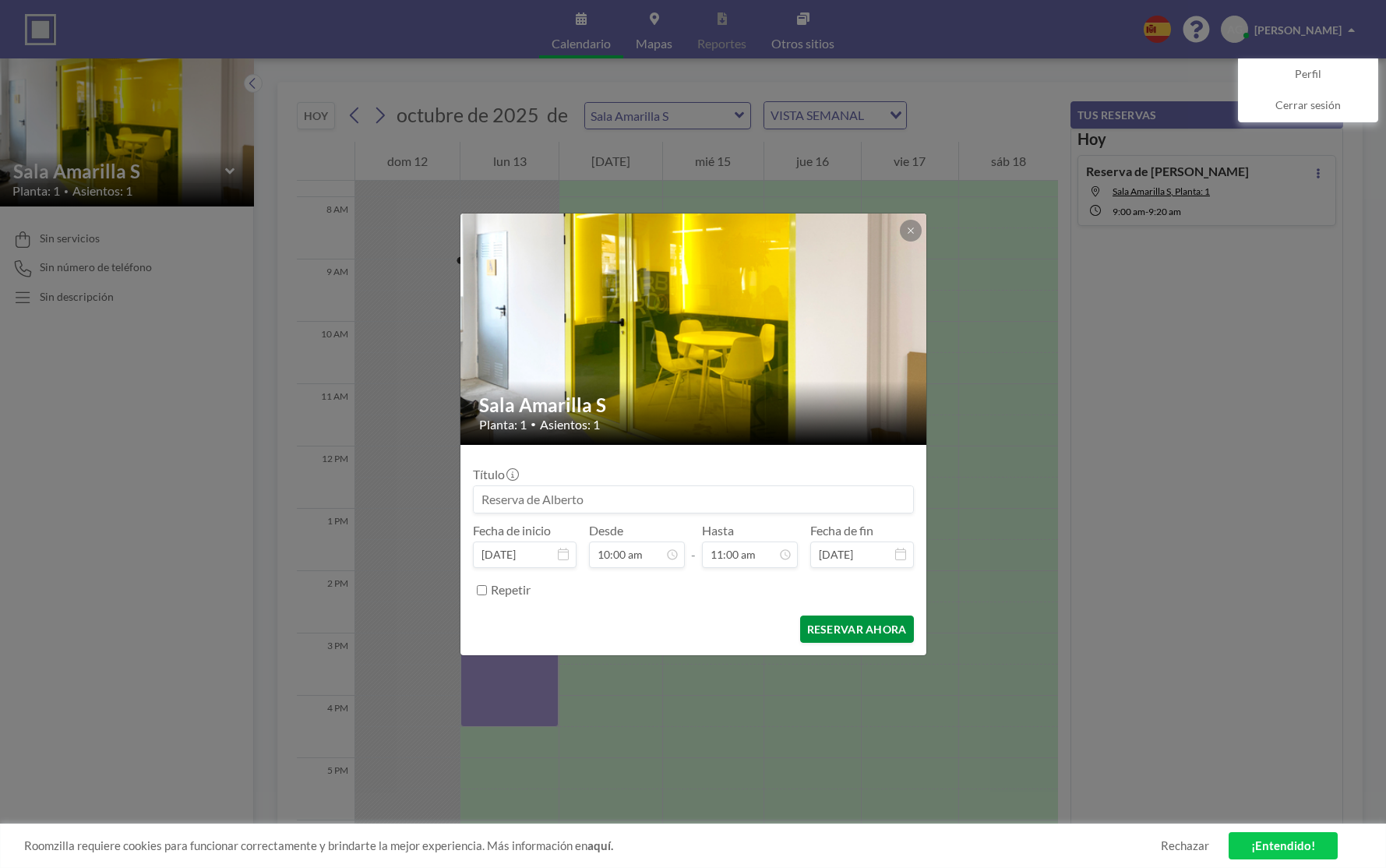
type input "11:00 am"
click at [860, 631] on button "RESERVAR AHORA" at bounding box center [857, 628] width 114 height 28
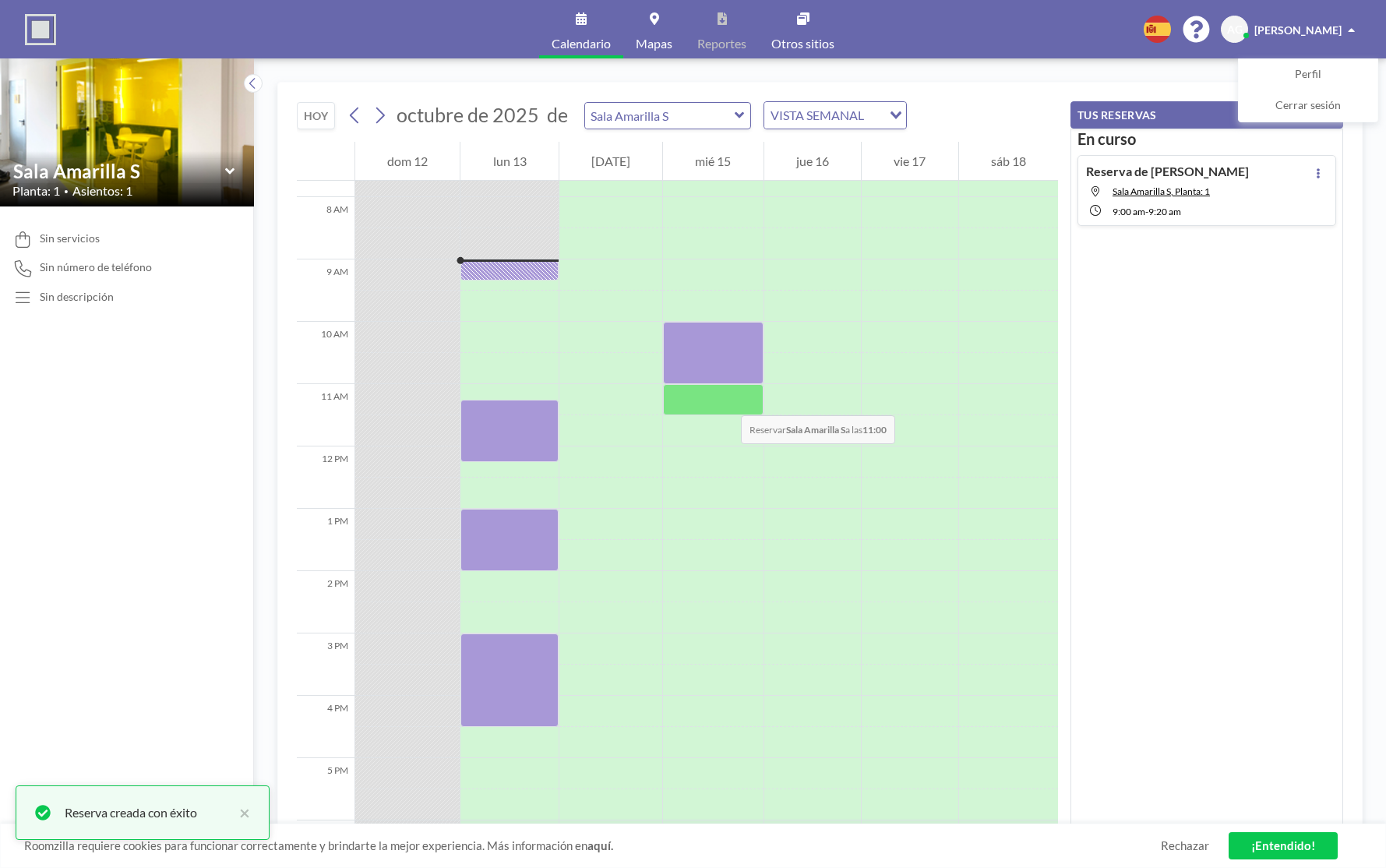
click at [725, 400] on div at bounding box center [712, 399] width 100 height 31
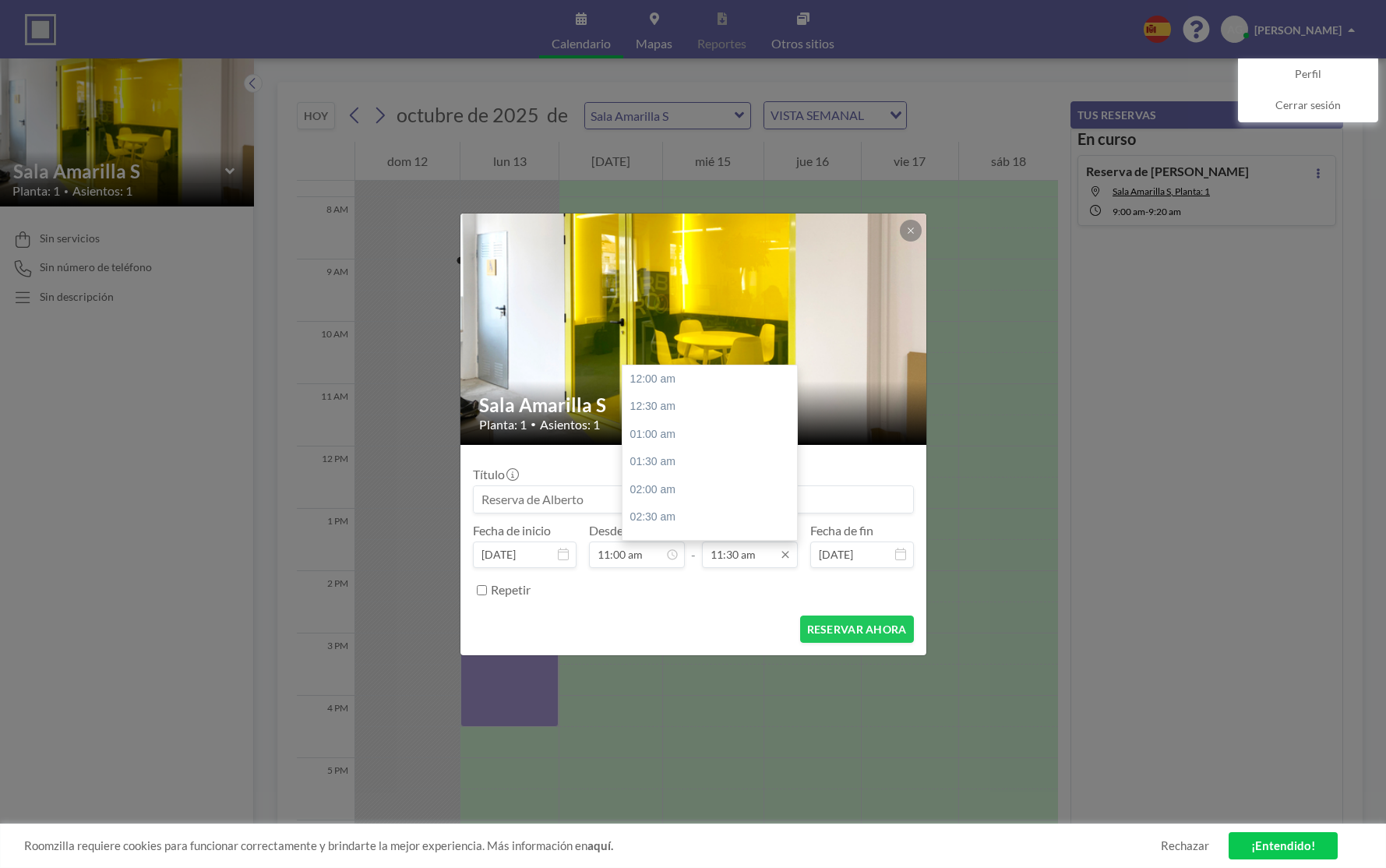
scroll to position [638, 0]
click at [734, 556] on input "11:30 am" at bounding box center [750, 555] width 96 height 27
click at [721, 553] on input "11:00 am" at bounding box center [750, 555] width 96 height 27
click at [745, 556] on input "12:00 am" at bounding box center [750, 555] width 96 height 27
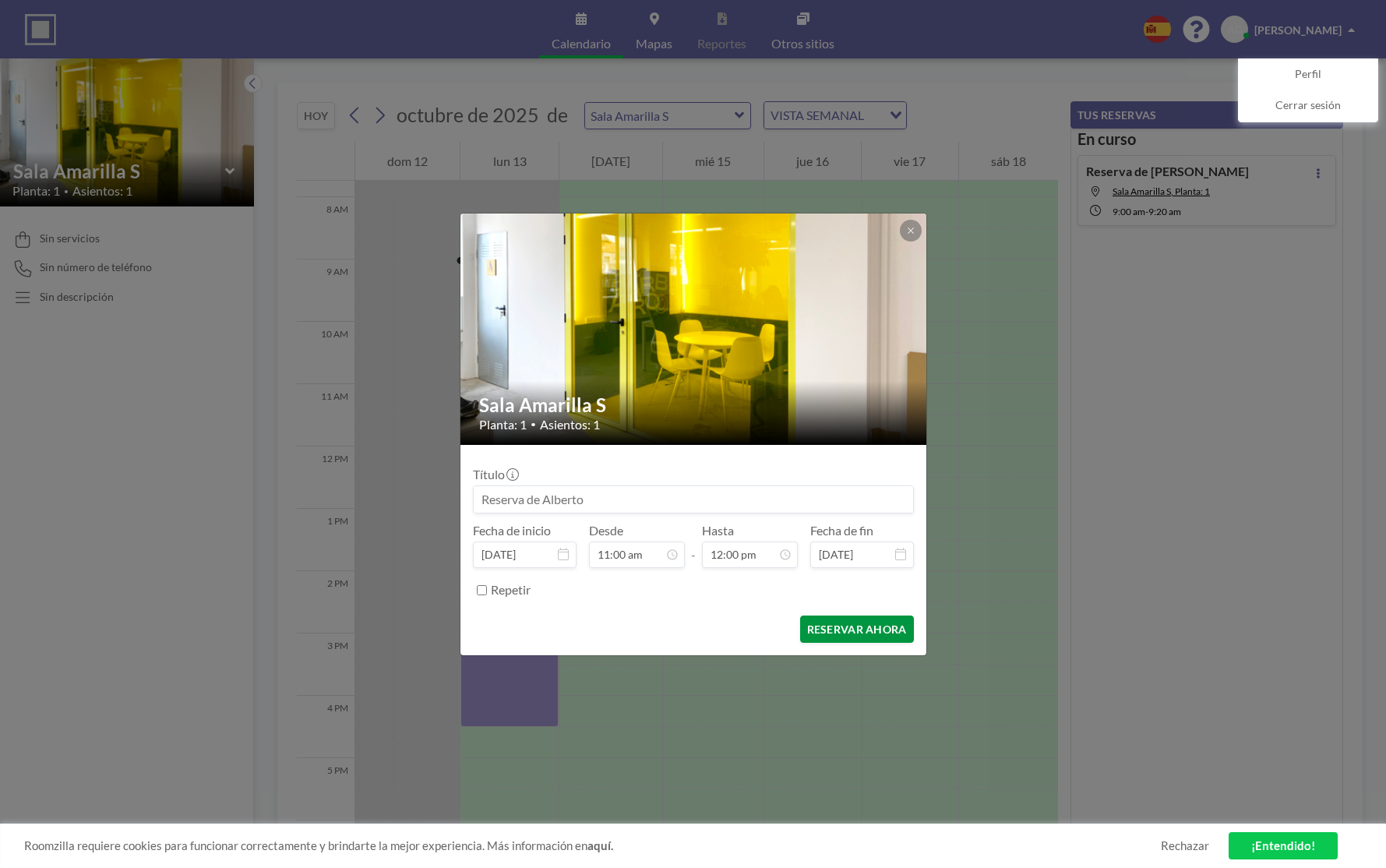
type input "12:00 pm"
click at [842, 628] on button "RESERVAR AHORA" at bounding box center [857, 628] width 114 height 28
